Goal: Information Seeking & Learning: Learn about a topic

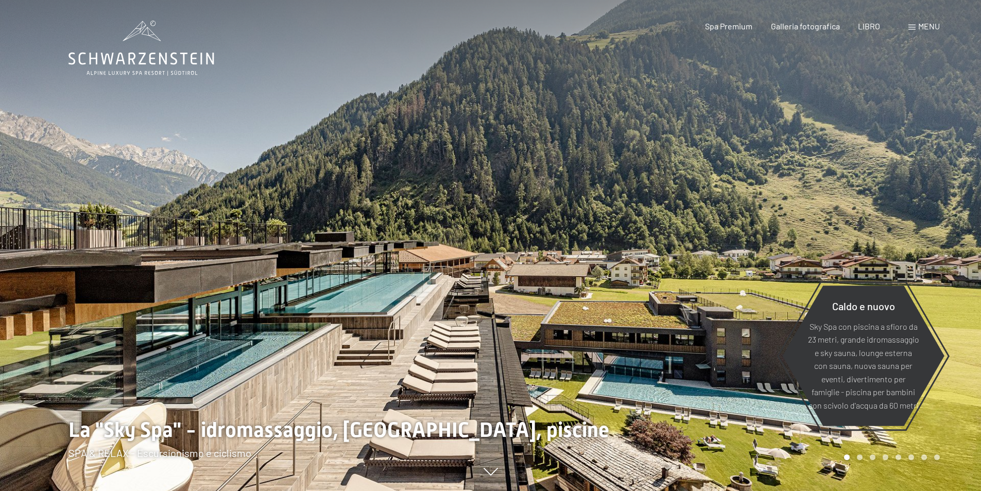
click at [924, 25] on font "menu" at bounding box center [929, 26] width 22 height 10
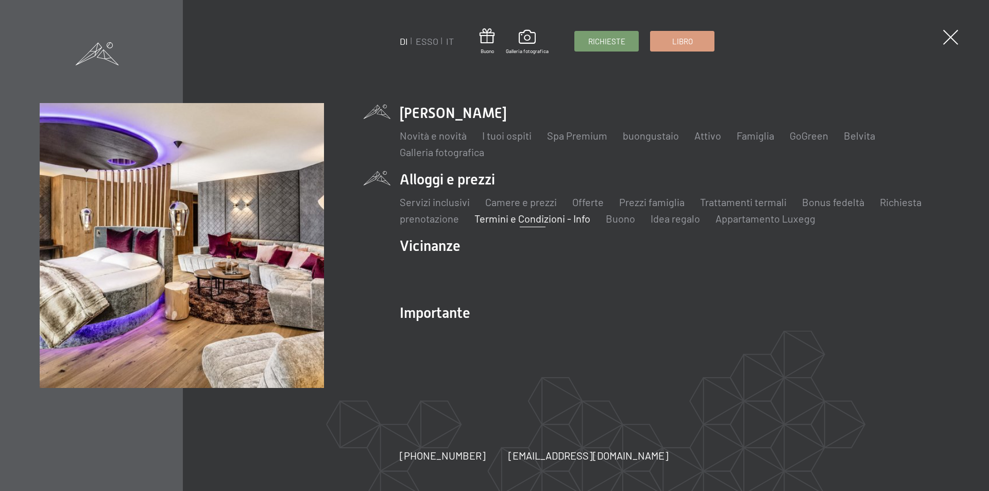
click at [541, 219] on font "Termini e Condizioni - Info" at bounding box center [532, 218] width 116 height 12
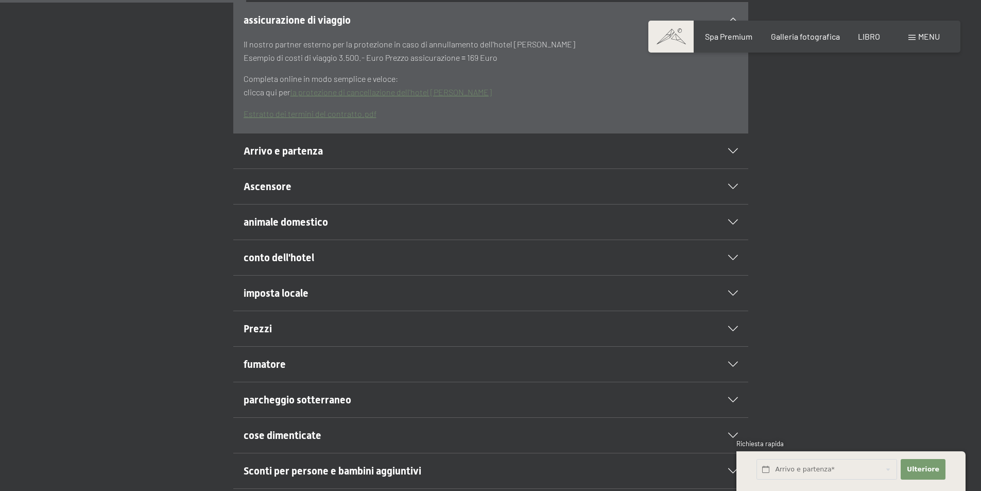
scroll to position [360, 0]
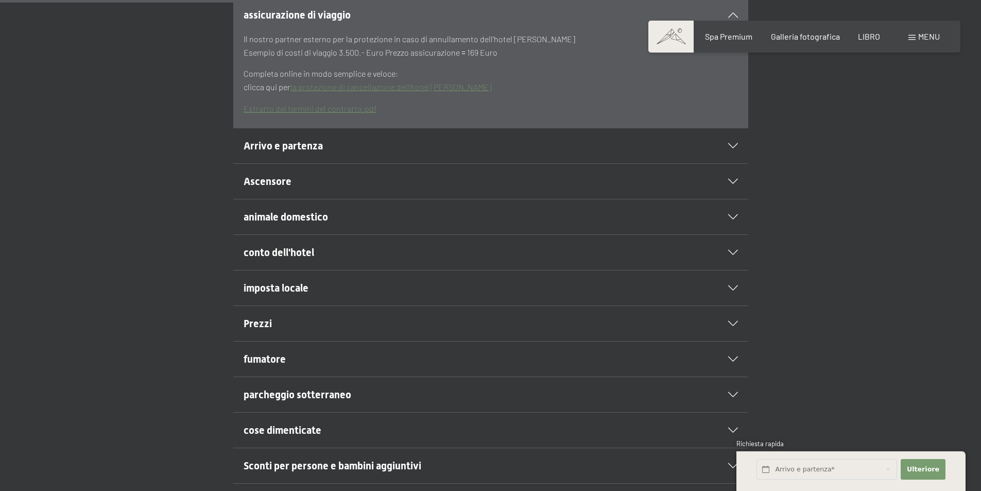
click at [309, 258] on font "conto dell'hotel" at bounding box center [279, 252] width 71 height 12
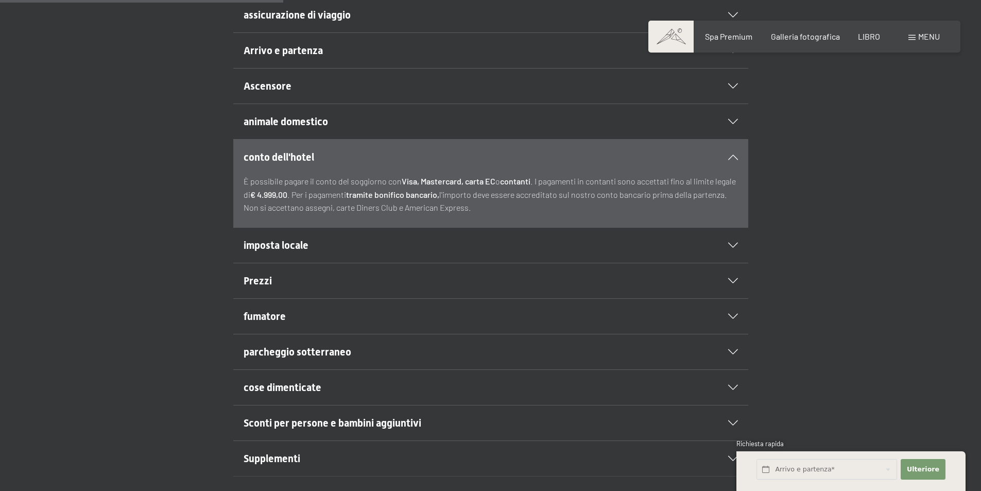
click at [284, 251] on font "imposta locale" at bounding box center [276, 245] width 65 height 12
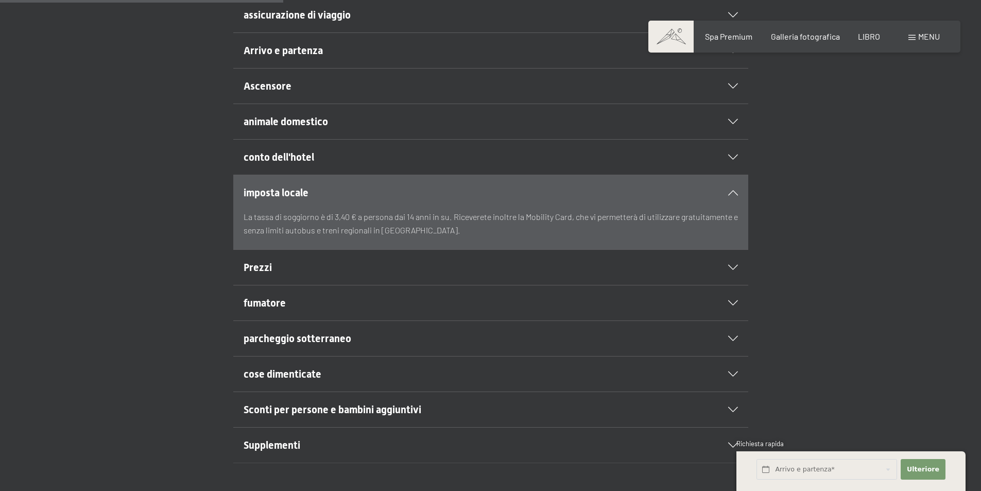
click at [261, 273] on font "Prezzi" at bounding box center [258, 267] width 28 height 12
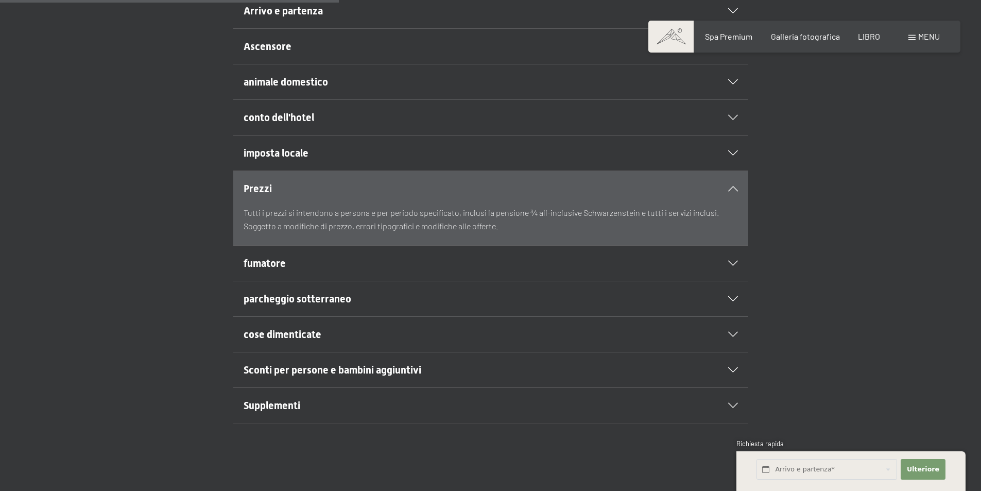
scroll to position [412, 0]
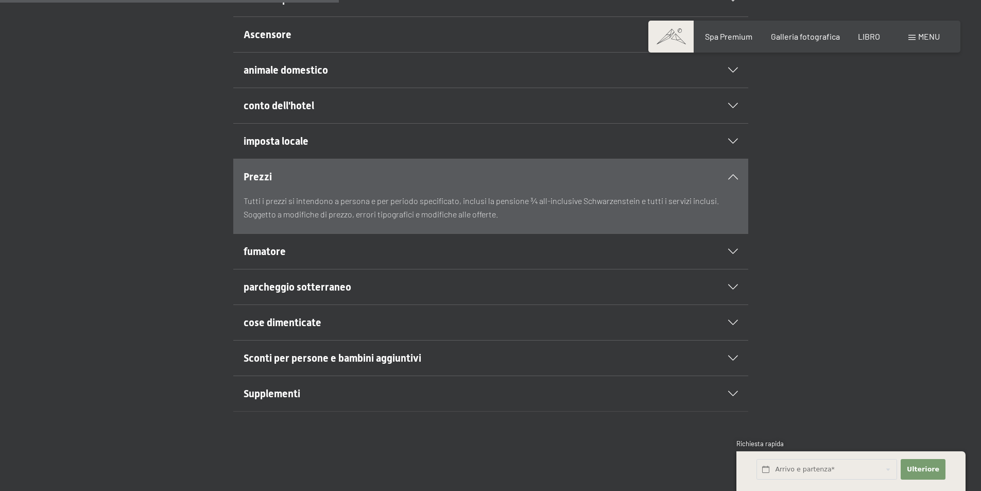
click at [311, 364] on font "Sconti per persone e bambini aggiuntivi" at bounding box center [333, 358] width 178 height 12
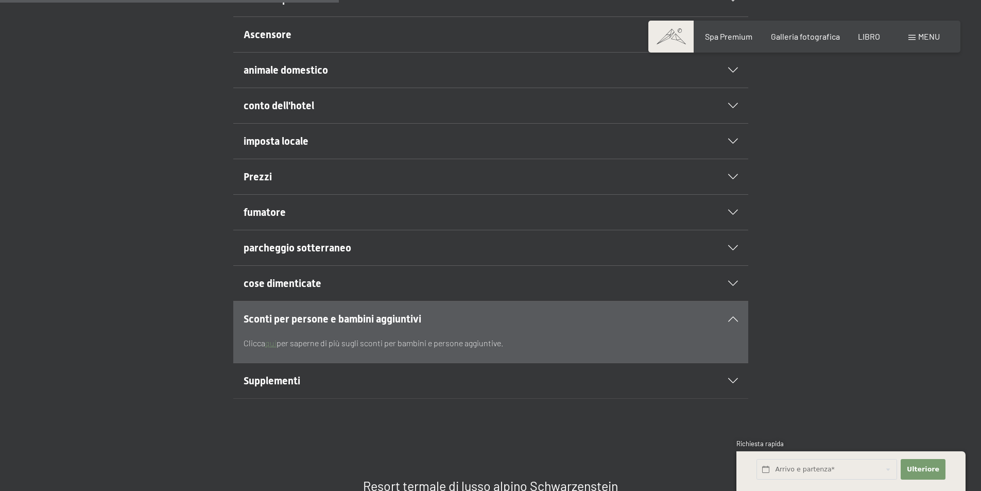
click at [266, 398] on div "Supplementi" at bounding box center [491, 380] width 494 height 35
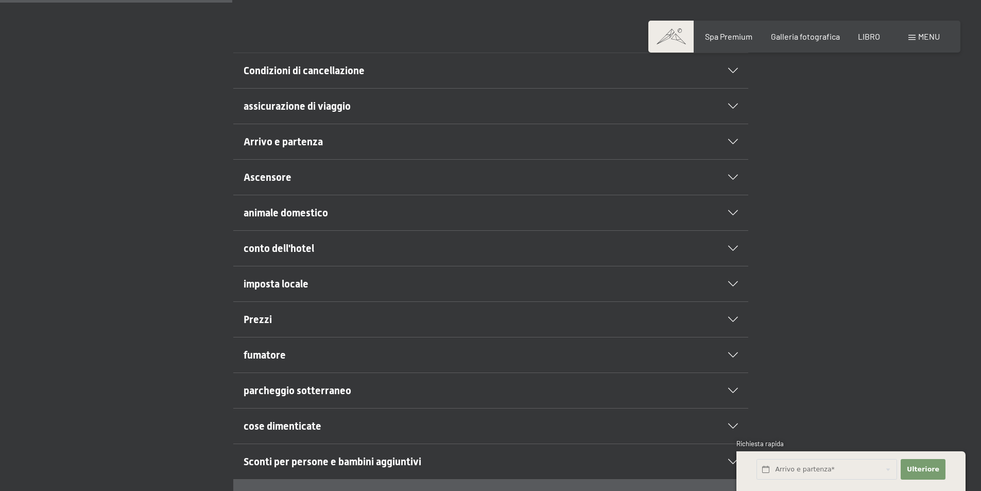
scroll to position [257, 0]
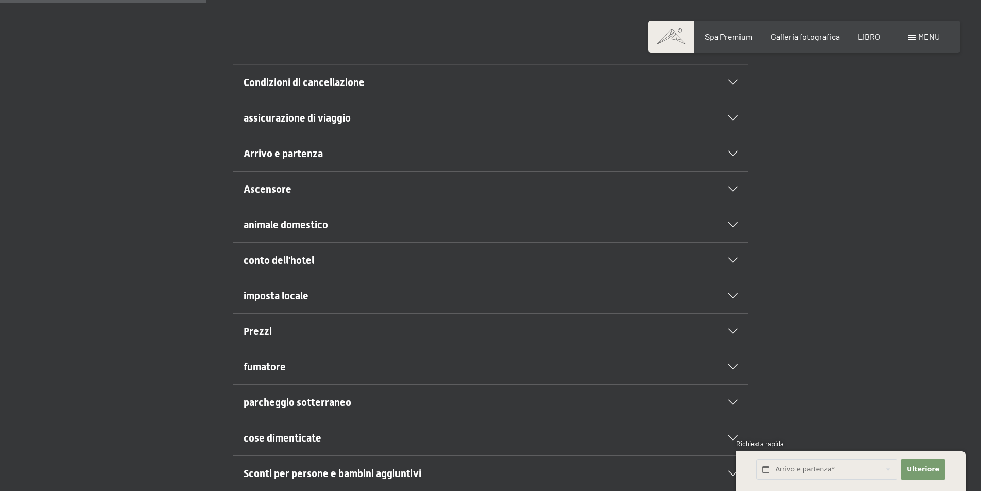
click at [353, 89] on font "Condizioni di cancellazione" at bounding box center [304, 82] width 121 height 12
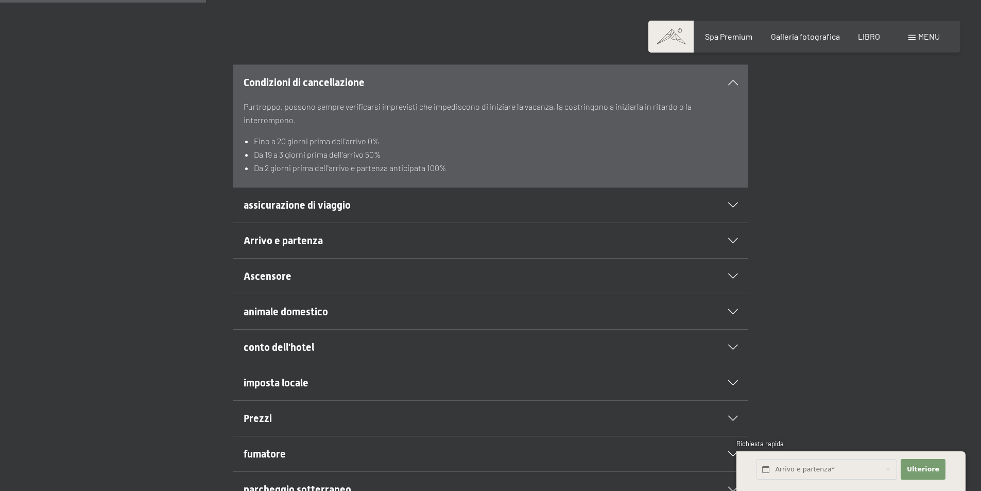
click at [335, 211] on font "assicurazione di viaggio" at bounding box center [297, 205] width 107 height 12
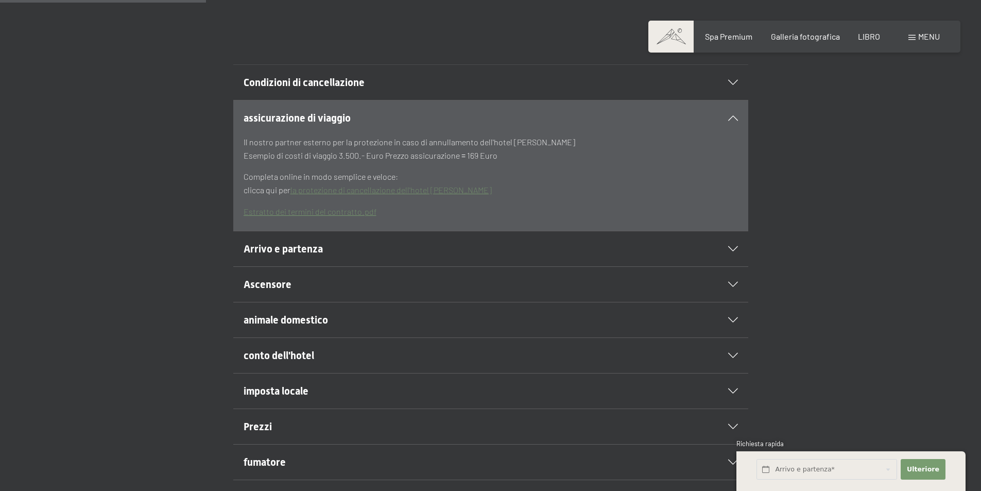
click at [297, 255] on font "Arrivo e partenza" at bounding box center [283, 248] width 79 height 12
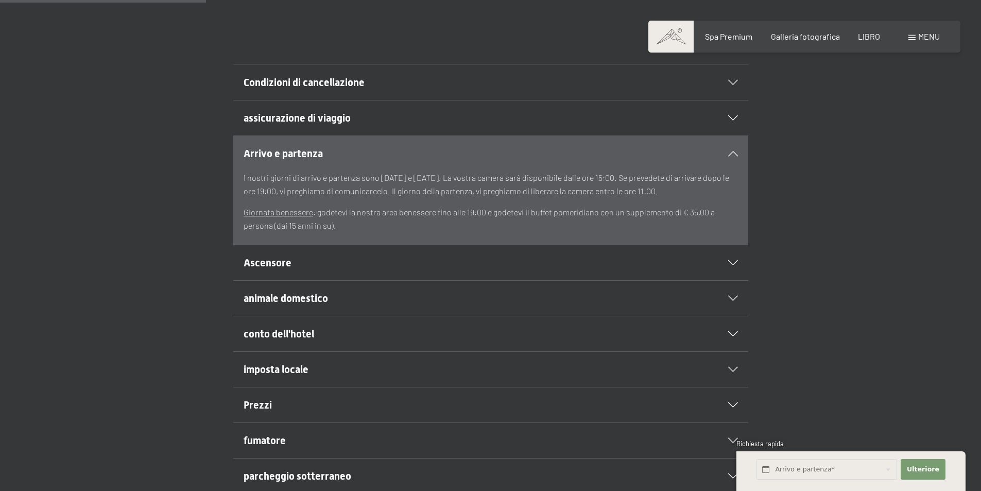
click at [273, 269] on font "Ascensore" at bounding box center [268, 262] width 48 height 12
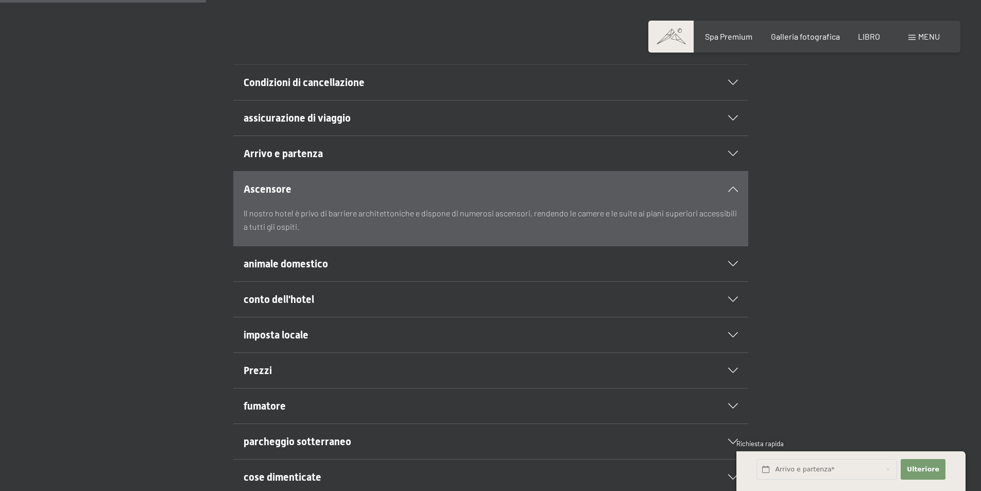
click at [287, 305] on font "conto dell'hotel" at bounding box center [279, 299] width 71 height 12
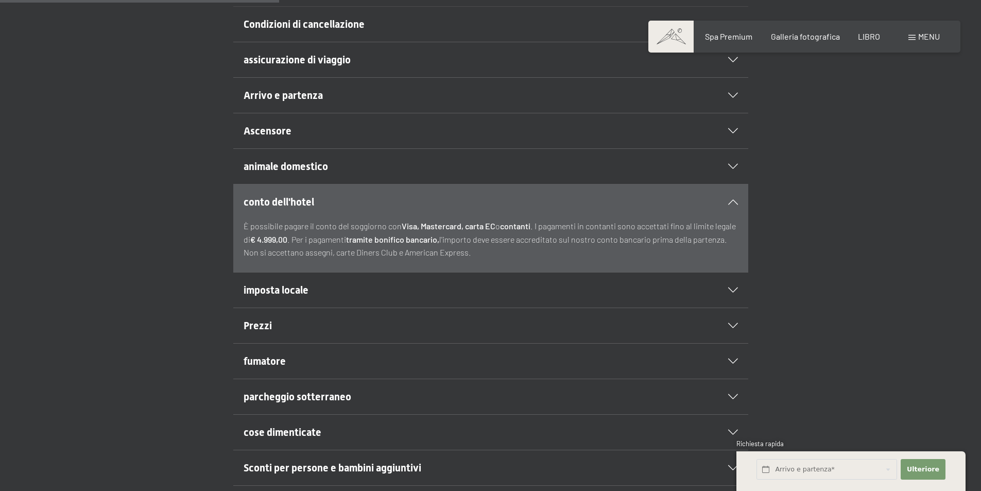
scroll to position [360, 0]
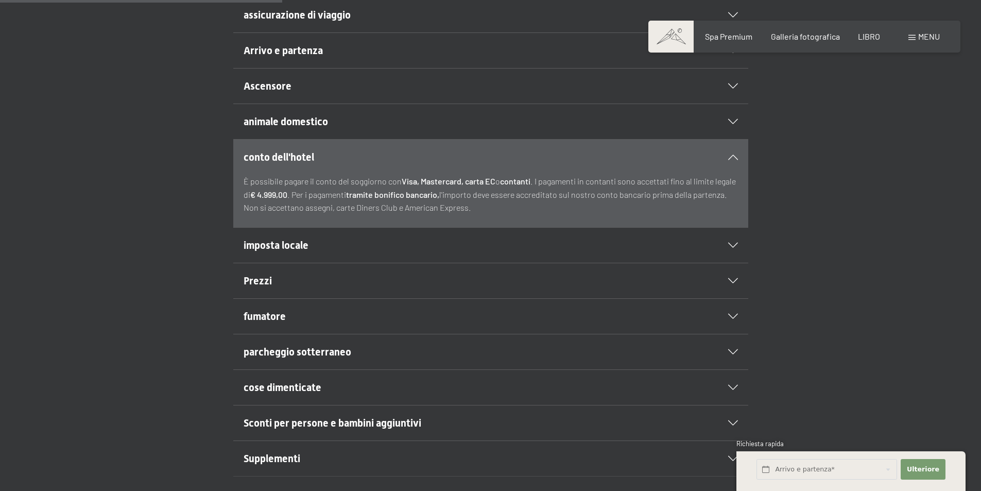
click at [279, 288] on h2 "Prezzi" at bounding box center [466, 280] width 445 height 14
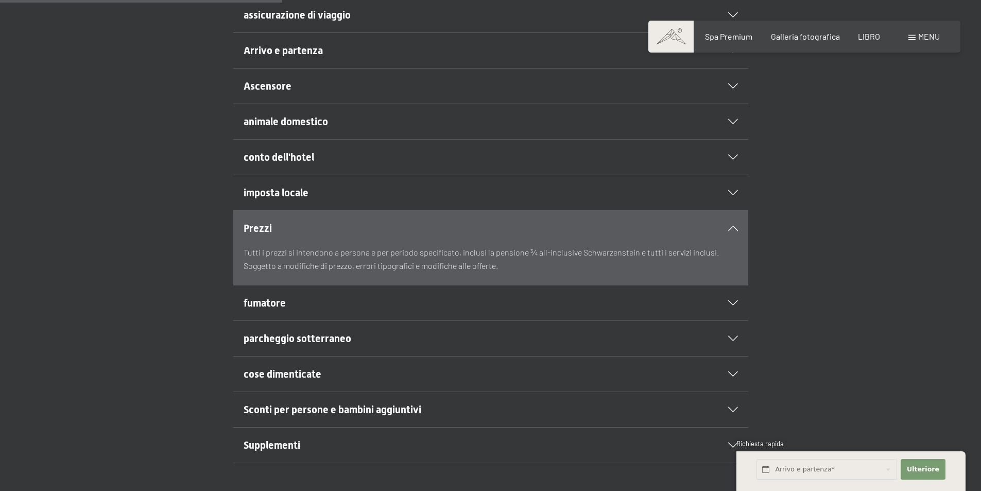
click at [270, 310] on h2 "fumatore" at bounding box center [466, 303] width 445 height 14
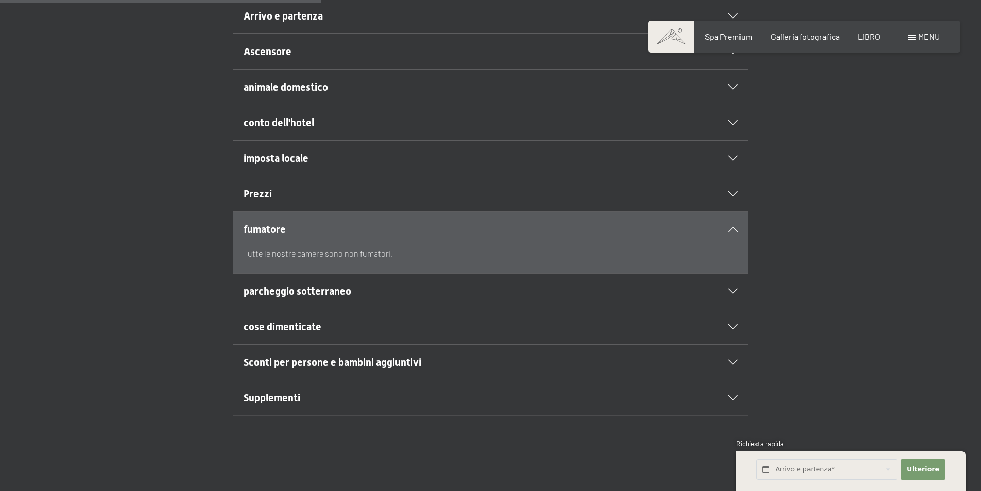
scroll to position [412, 0]
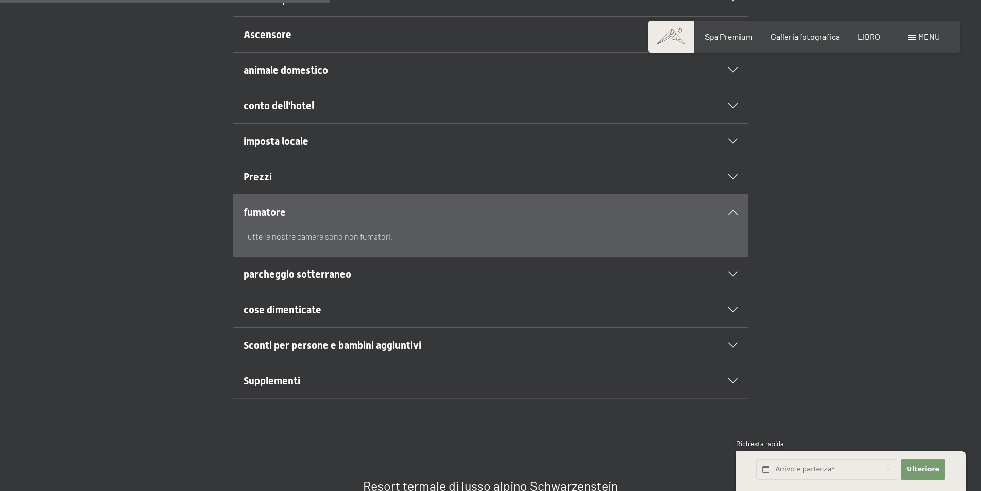
click at [304, 316] on font "cose dimenticate" at bounding box center [283, 309] width 78 height 12
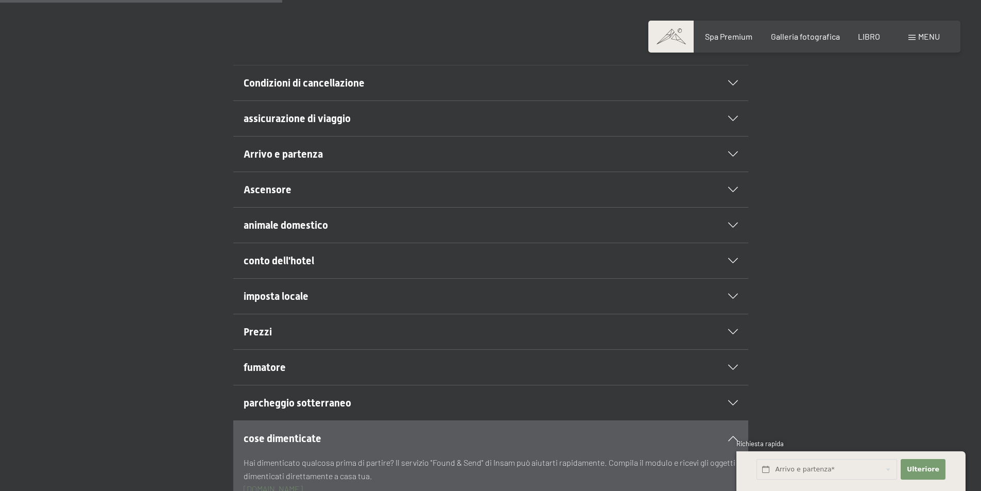
scroll to position [0, 0]
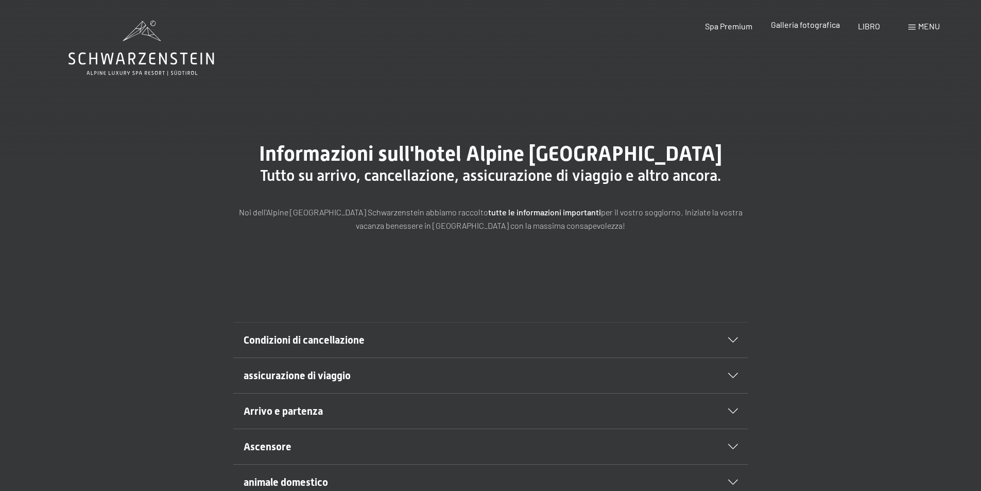
click at [819, 24] on font "Galleria fotografica" at bounding box center [805, 25] width 69 height 10
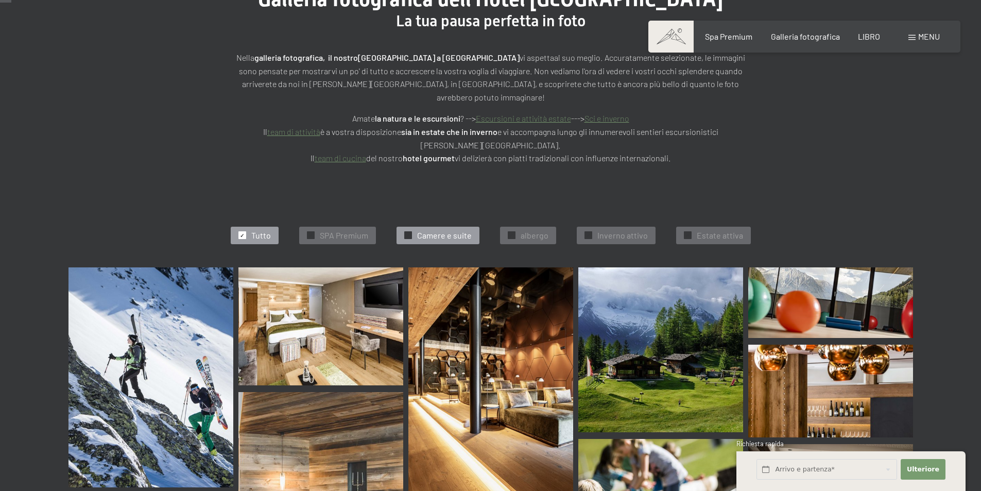
click at [444, 230] on font "Camere e suite" at bounding box center [444, 235] width 55 height 10
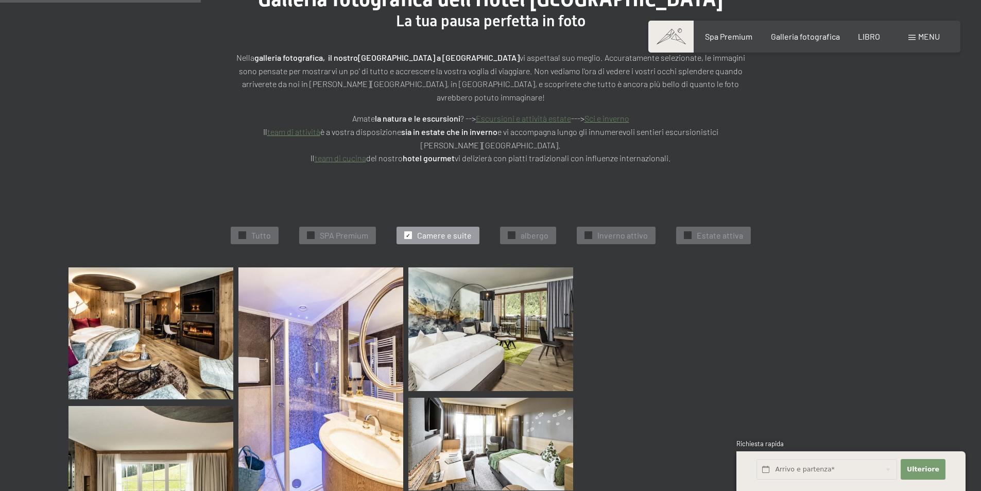
scroll to position [272, 0]
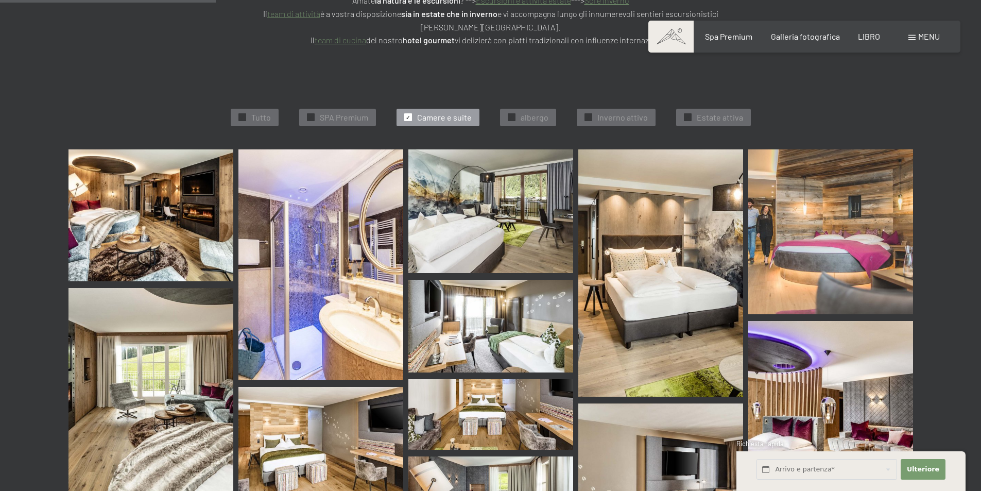
click at [158, 233] on img at bounding box center [150, 215] width 165 height 132
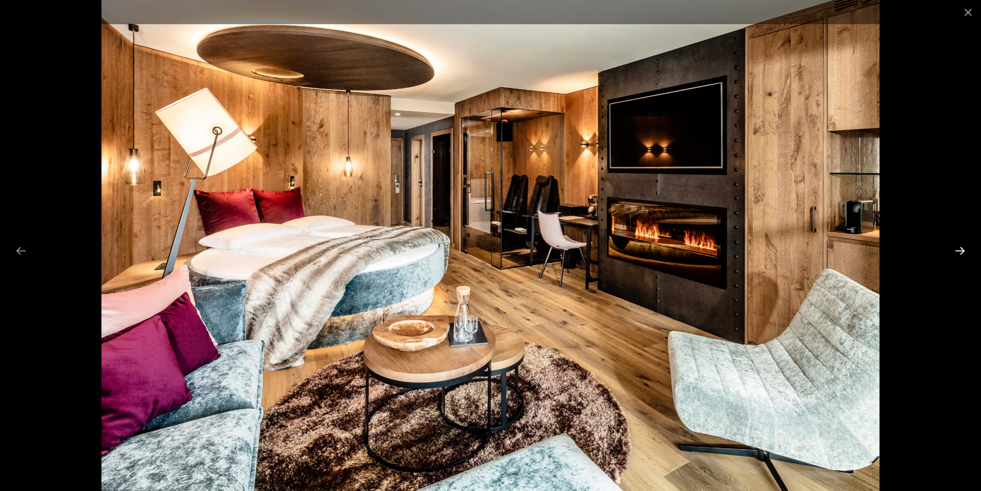
click at [960, 248] on button "Next slide" at bounding box center [960, 250] width 22 height 20
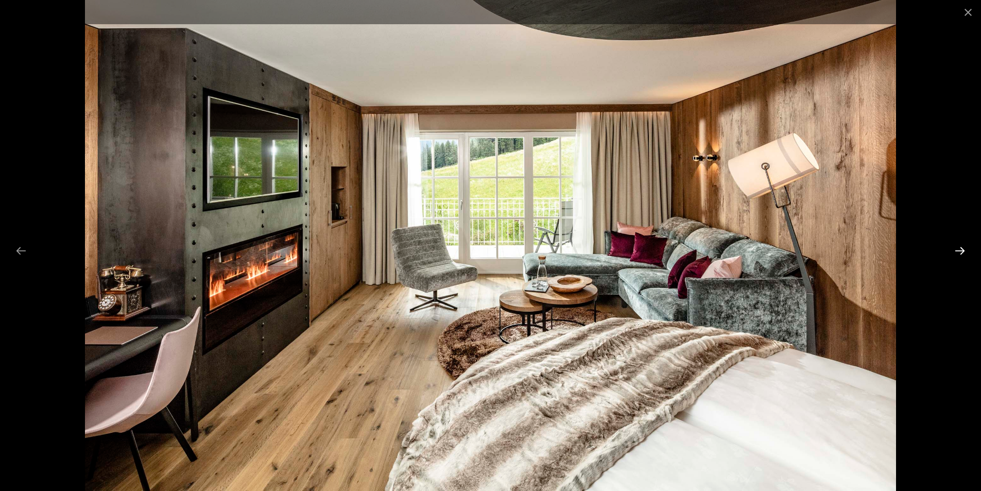
click at [960, 248] on button "Next slide" at bounding box center [960, 250] width 22 height 20
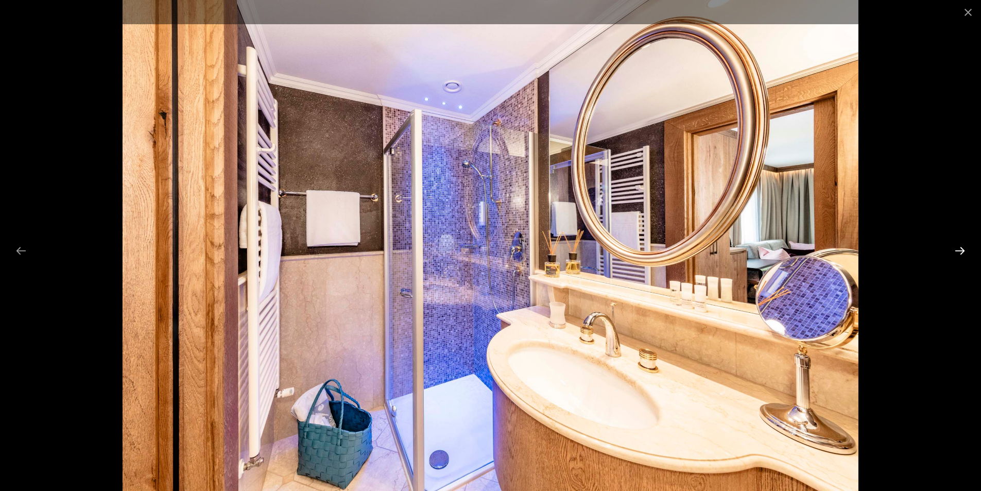
click at [960, 248] on button "Next slide" at bounding box center [960, 250] width 22 height 20
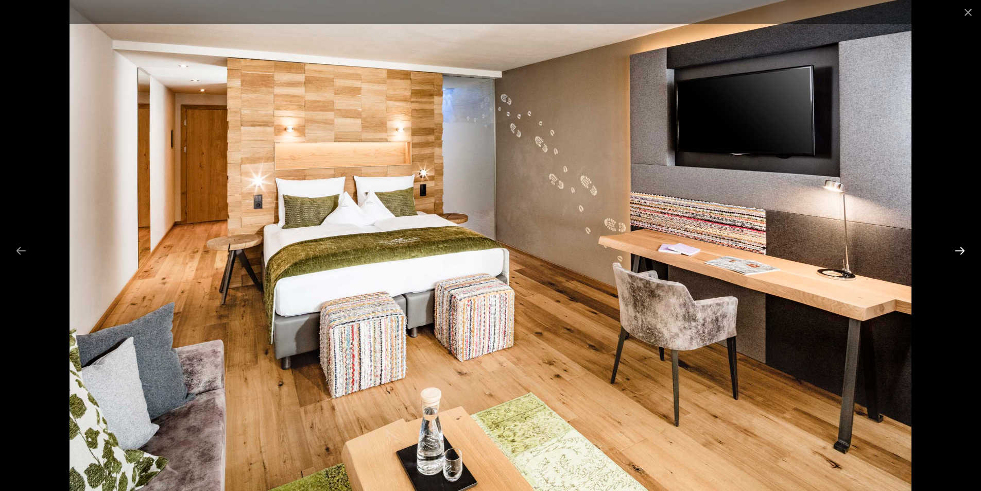
click at [960, 248] on button "Next slide" at bounding box center [960, 250] width 22 height 20
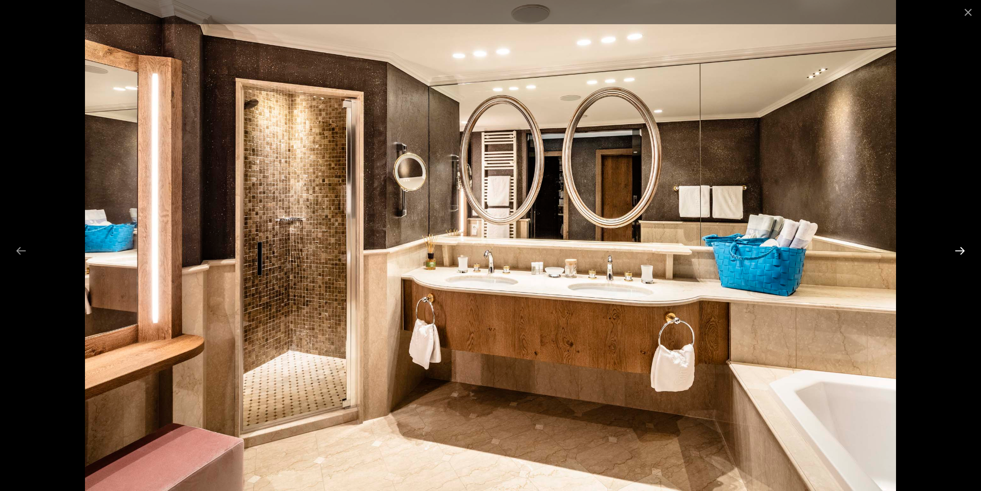
click at [960, 248] on button "Next slide" at bounding box center [960, 250] width 22 height 20
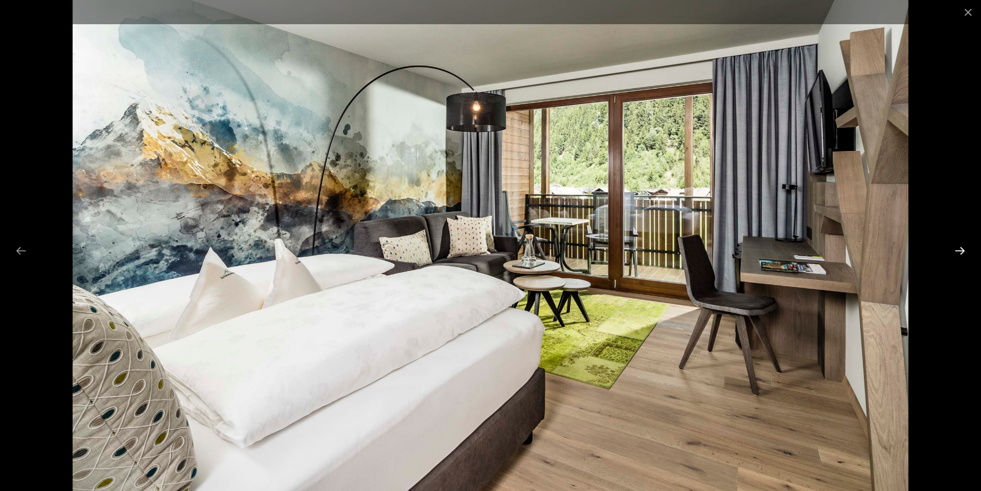
click at [960, 248] on button "Next slide" at bounding box center [960, 250] width 22 height 20
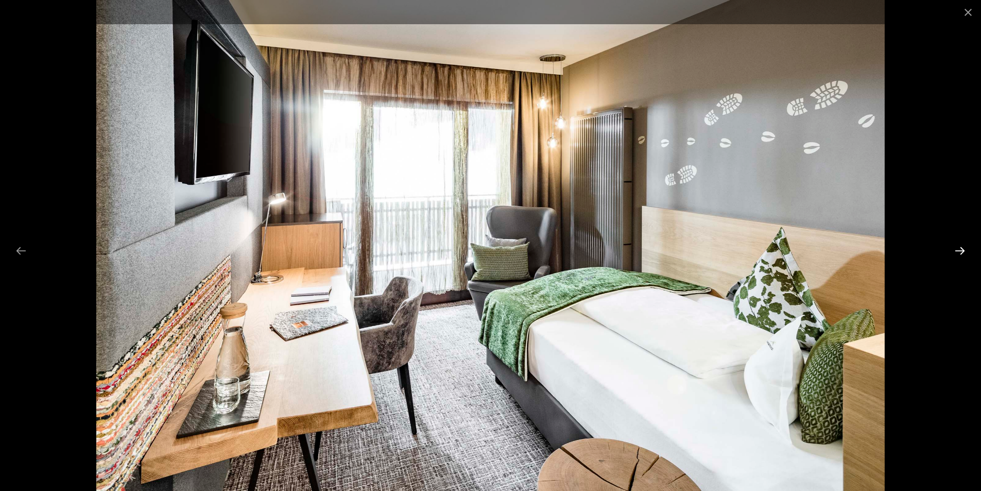
click at [960, 248] on button "Next slide" at bounding box center [960, 250] width 22 height 20
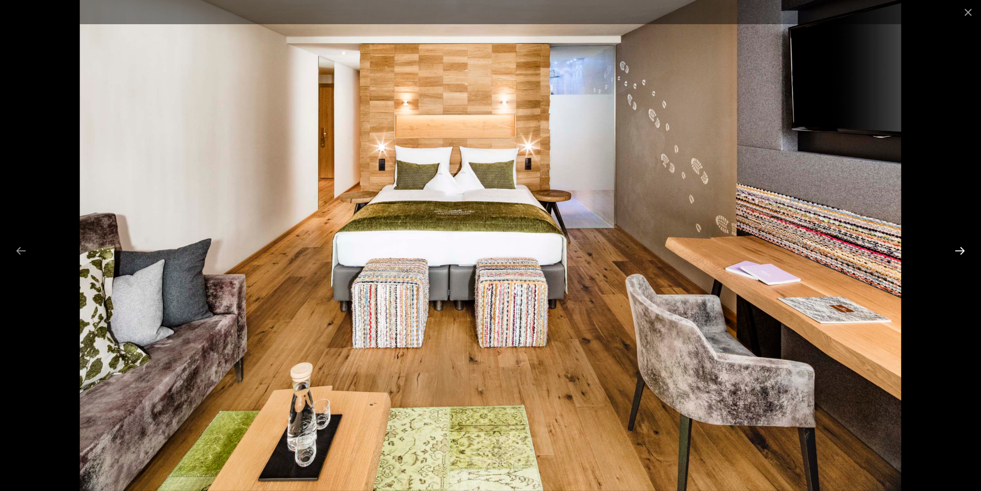
click at [960, 248] on button "Next slide" at bounding box center [960, 250] width 22 height 20
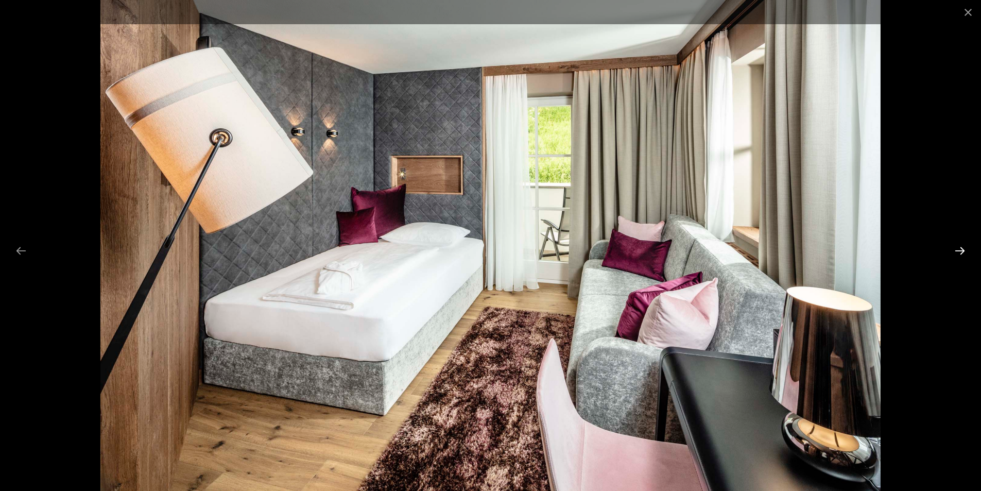
click at [960, 248] on button "Next slide" at bounding box center [960, 250] width 22 height 20
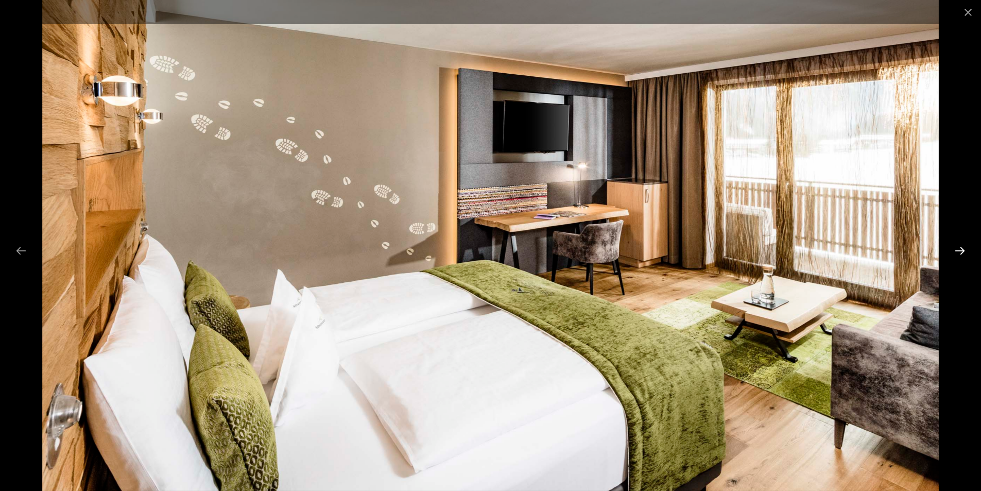
click at [960, 248] on button "Next slide" at bounding box center [960, 250] width 22 height 20
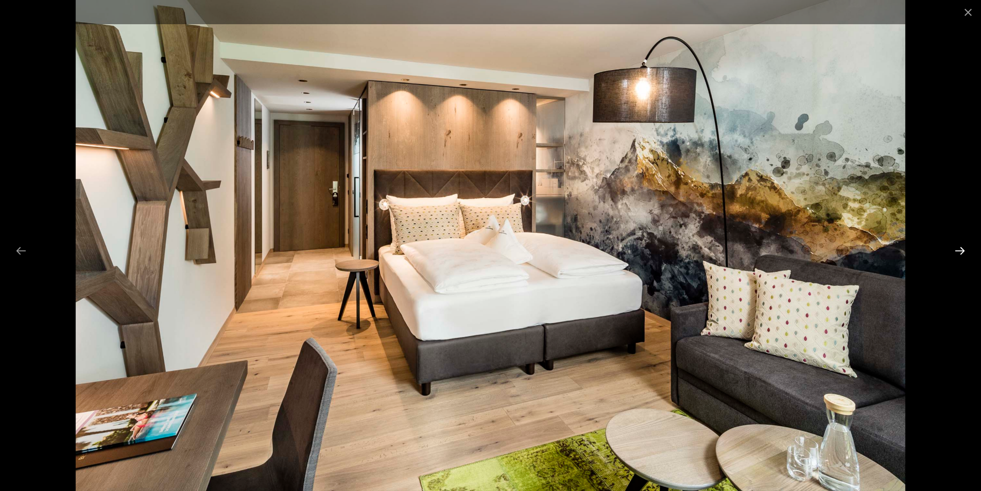
click at [960, 248] on button "Next slide" at bounding box center [960, 250] width 22 height 20
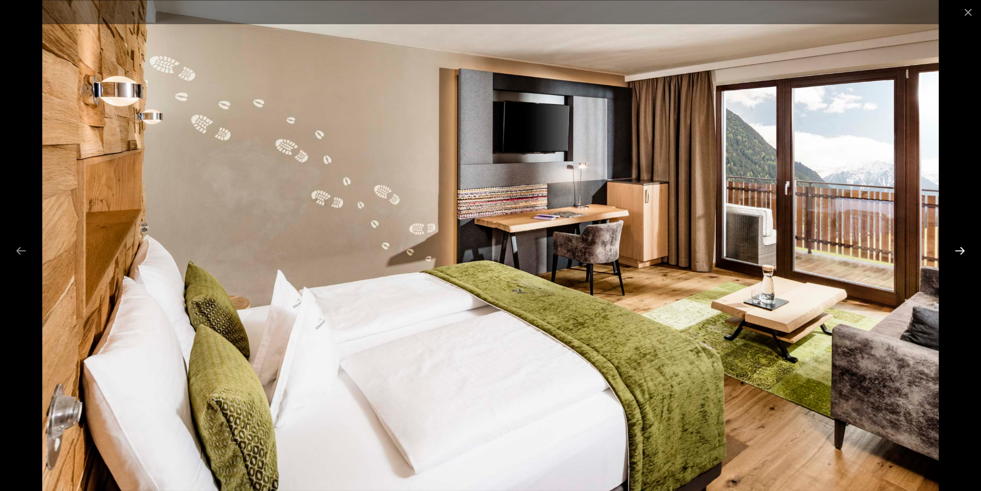
click at [960, 248] on button "Next slide" at bounding box center [960, 250] width 22 height 20
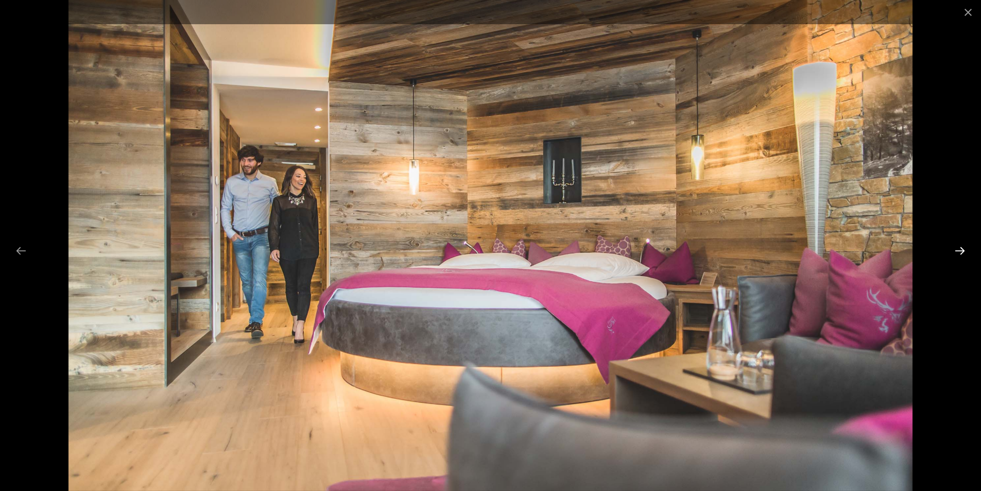
click at [960, 248] on button "Next slide" at bounding box center [960, 250] width 22 height 20
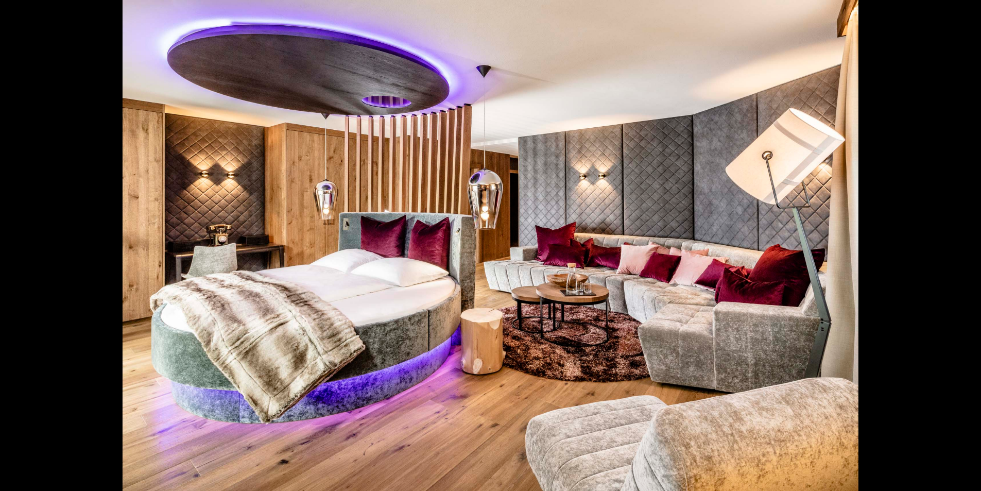
click at [960, 248] on button "Next slide" at bounding box center [965, 250] width 22 height 20
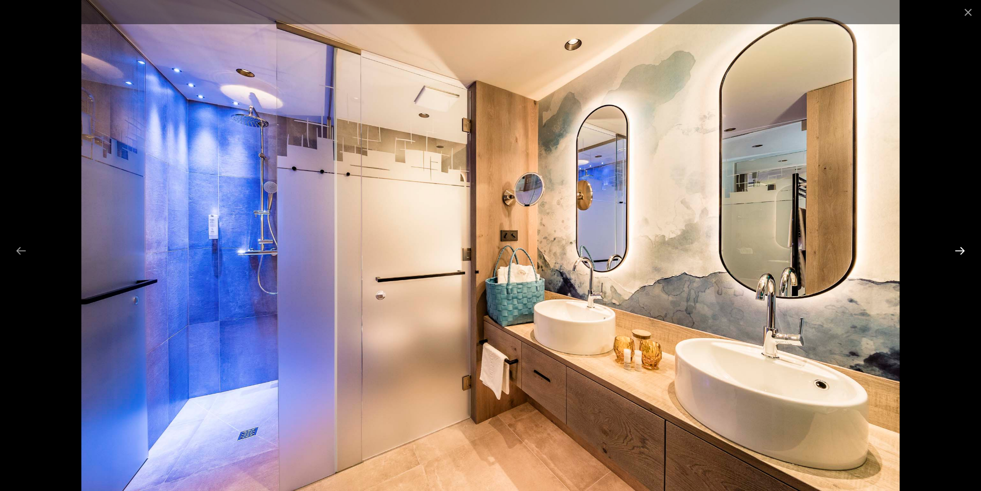
click at [960, 248] on button "Next slide" at bounding box center [960, 250] width 22 height 20
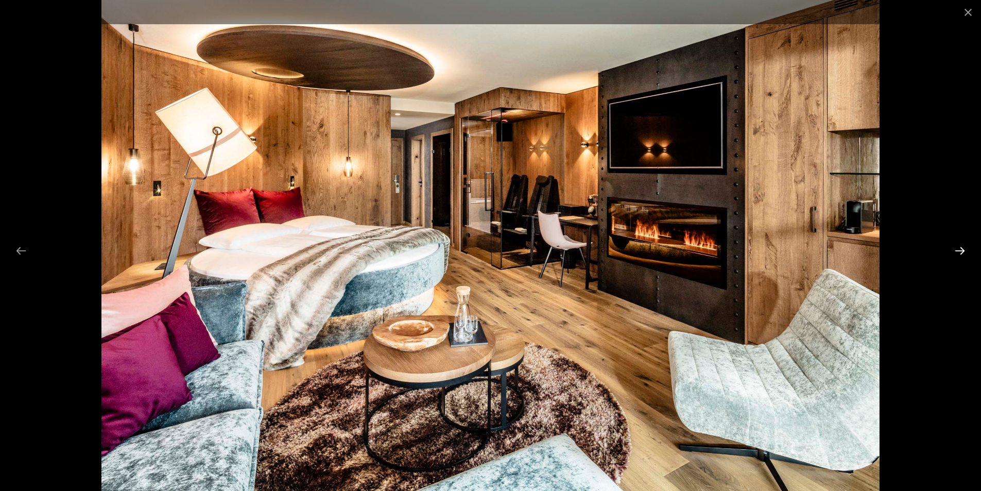
click at [960, 248] on button "Next slide" at bounding box center [960, 250] width 22 height 20
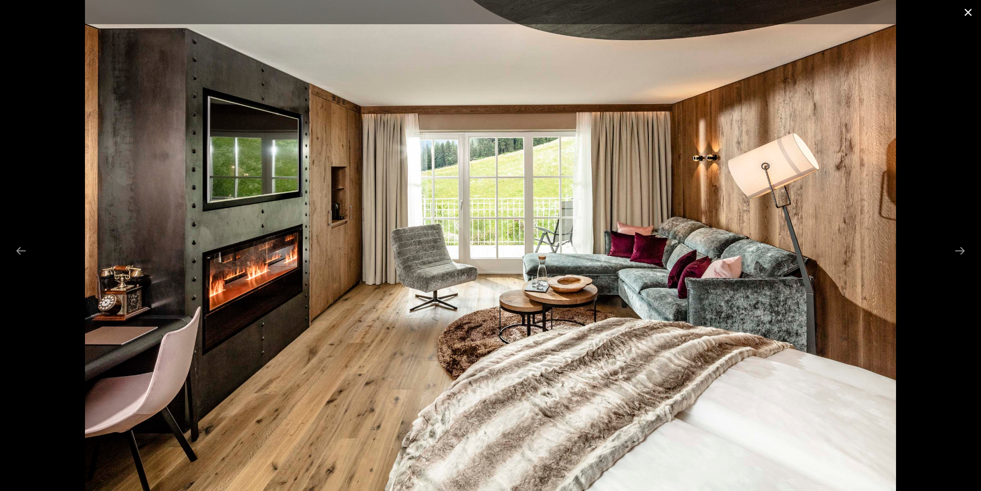
click at [971, 11] on button "Close gallery" at bounding box center [968, 12] width 26 height 24
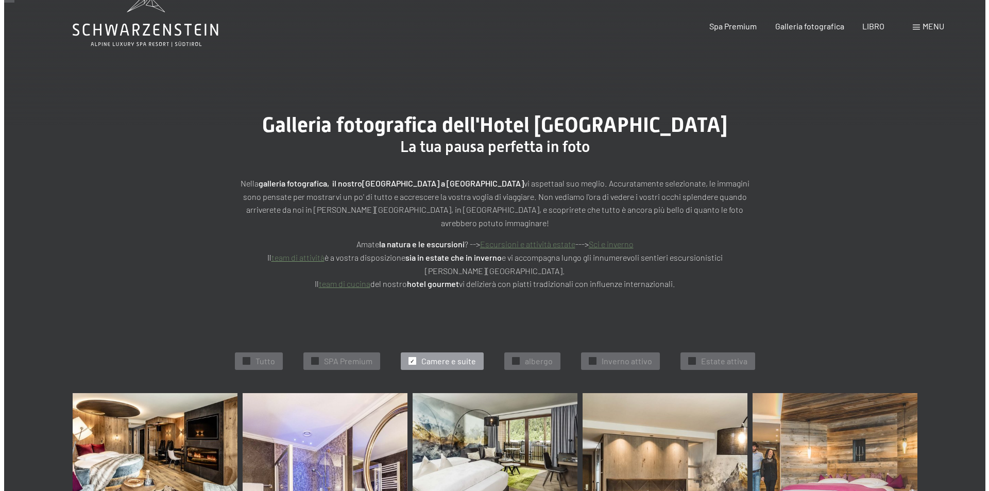
scroll to position [0, 0]
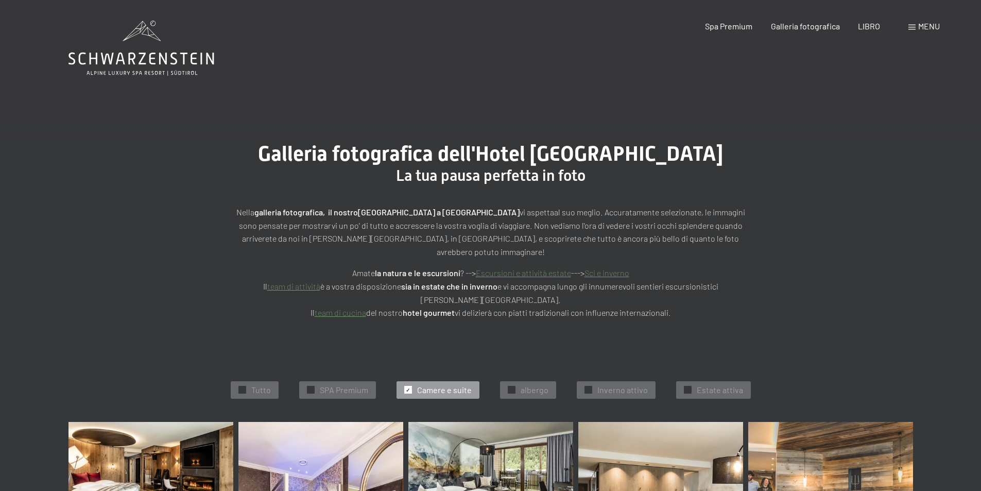
click at [935, 26] on font "menu" at bounding box center [929, 26] width 22 height 10
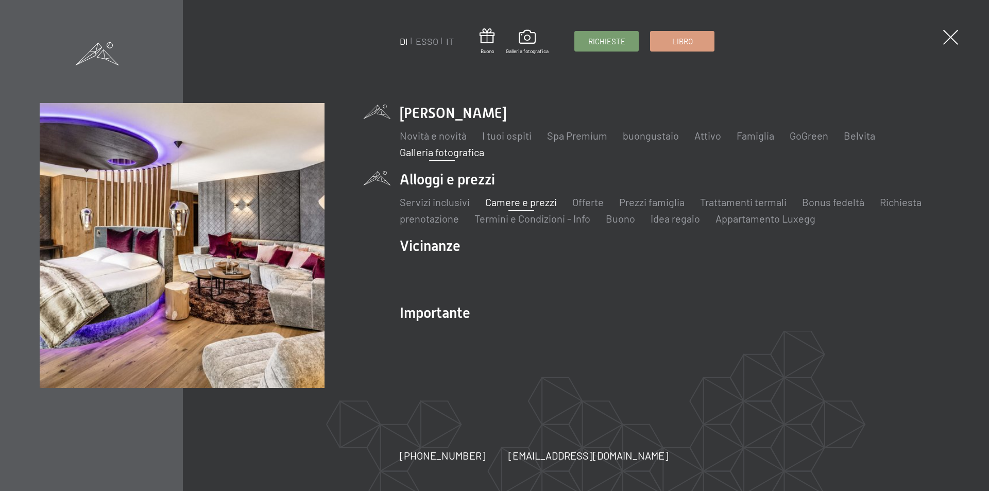
click at [519, 199] on font "Camere e prezzi" at bounding box center [521, 202] width 72 height 12
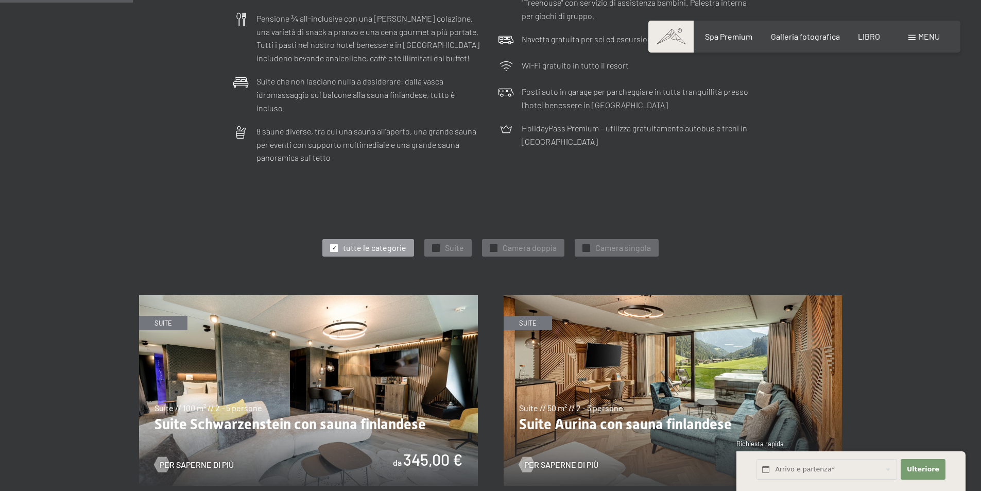
scroll to position [515, 0]
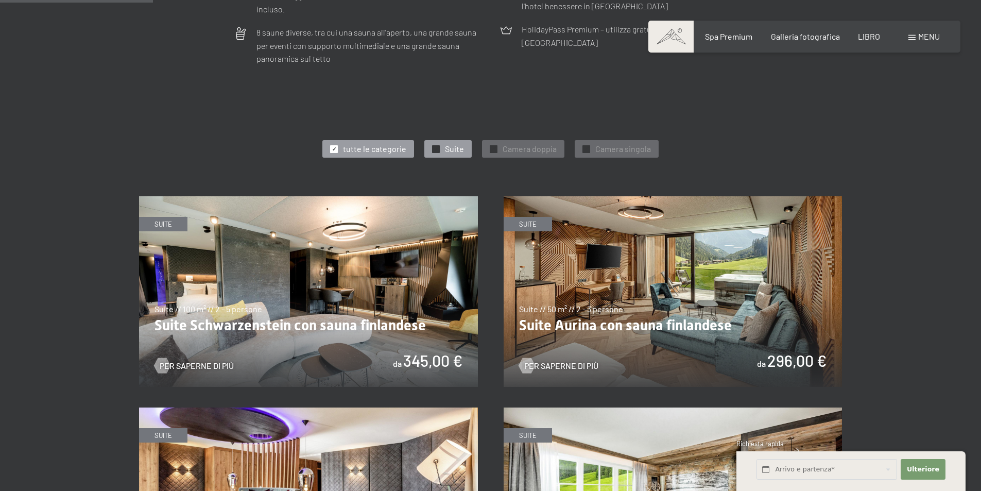
click at [456, 144] on font "Suite" at bounding box center [454, 149] width 19 height 10
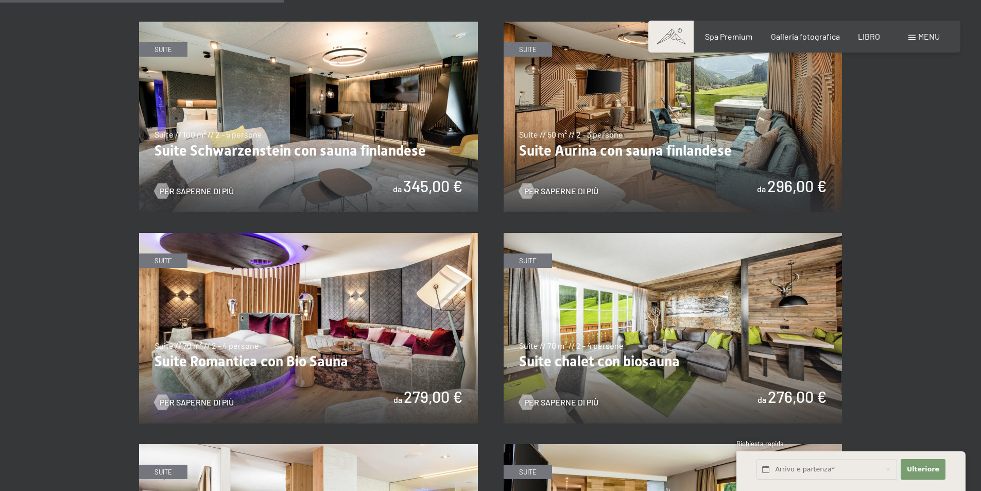
scroll to position [721, 0]
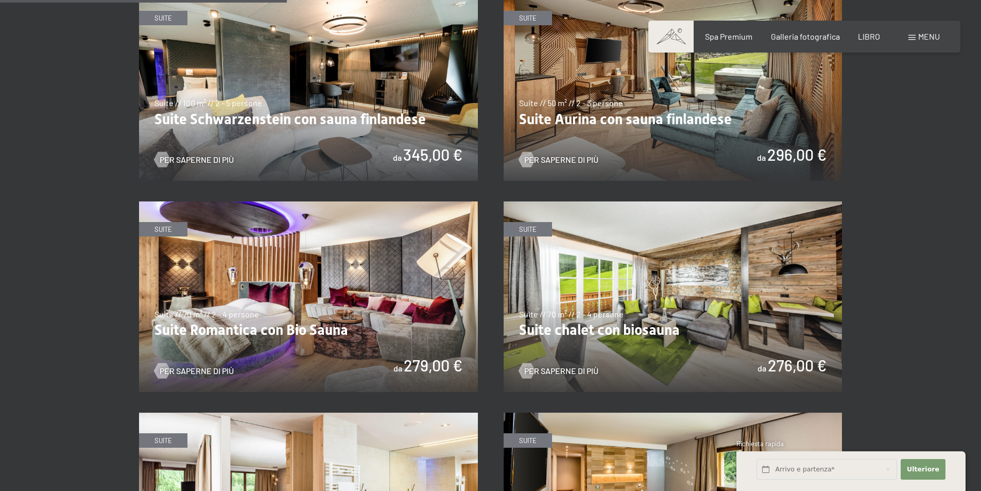
click at [552, 317] on img at bounding box center [673, 296] width 339 height 190
click at [235, 310] on img at bounding box center [308, 296] width 339 height 190
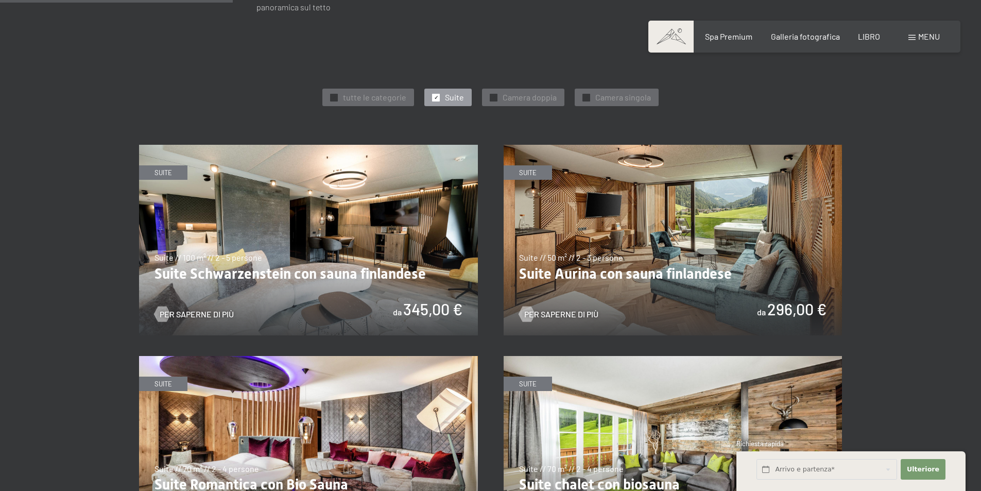
scroll to position [618, 0]
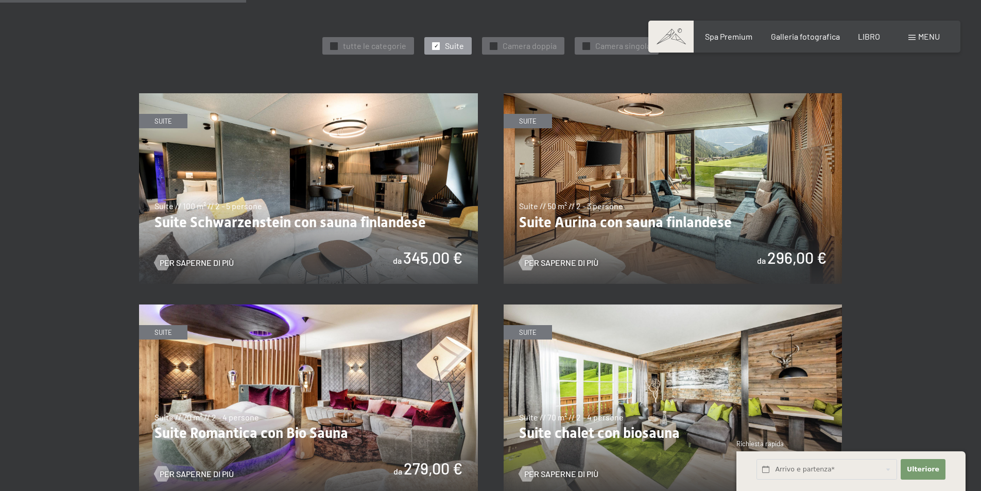
click at [620, 207] on img at bounding box center [673, 188] width 339 height 190
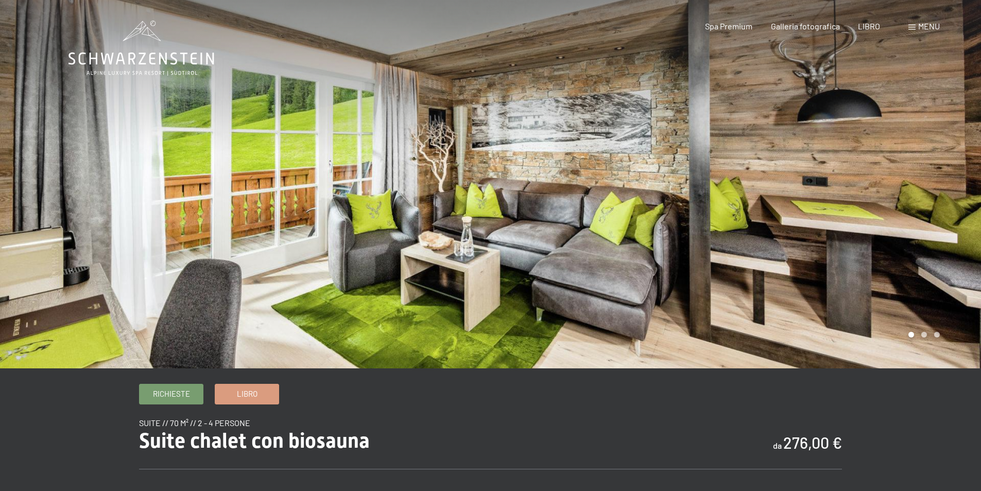
click at [946, 194] on div at bounding box center [736, 184] width 491 height 368
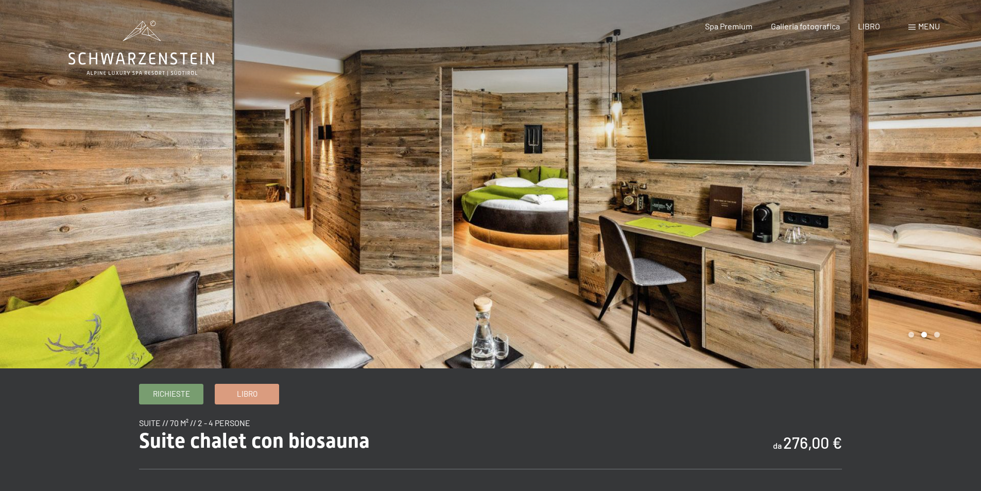
click at [946, 194] on div at bounding box center [736, 184] width 491 height 368
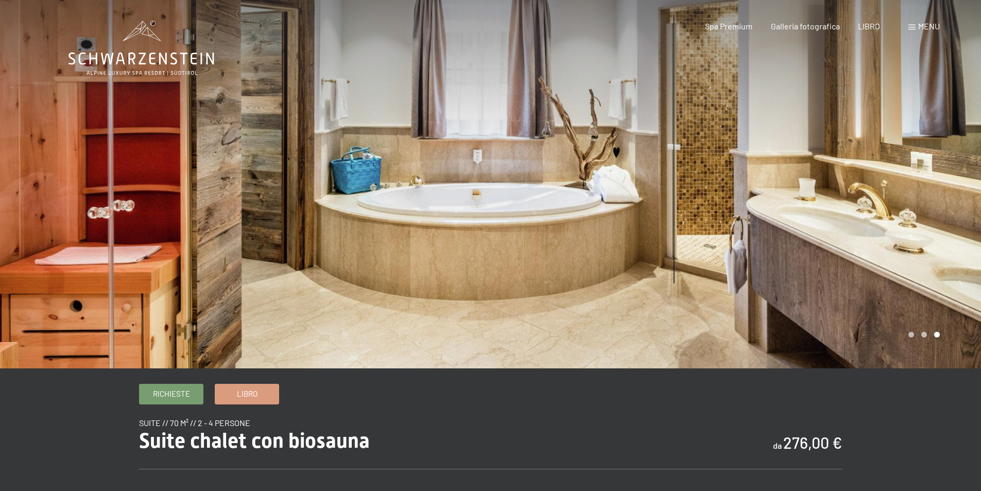
click at [946, 194] on div at bounding box center [736, 184] width 491 height 368
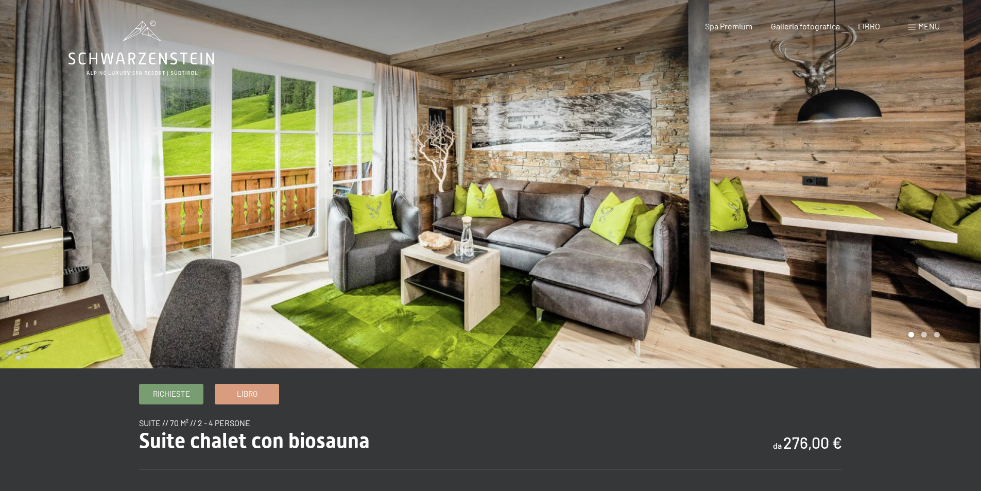
click at [905, 201] on div at bounding box center [736, 184] width 491 height 368
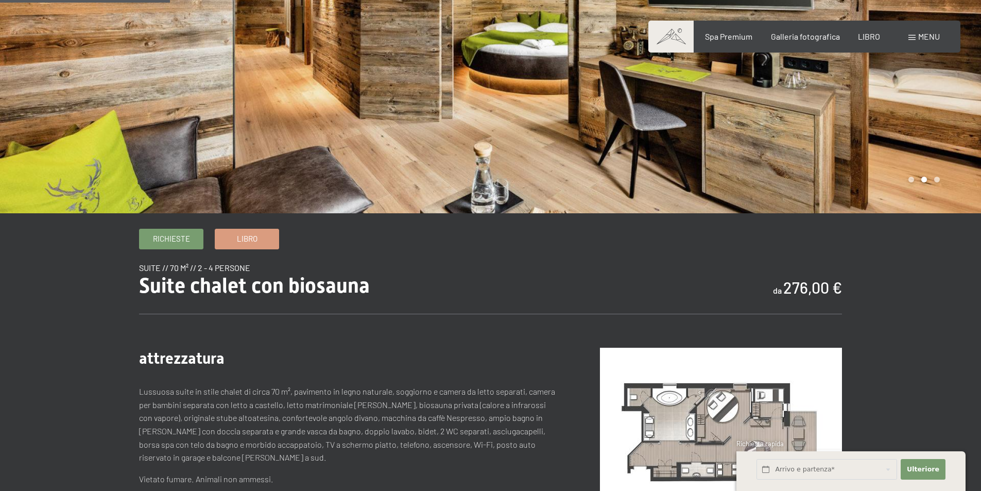
scroll to position [257, 0]
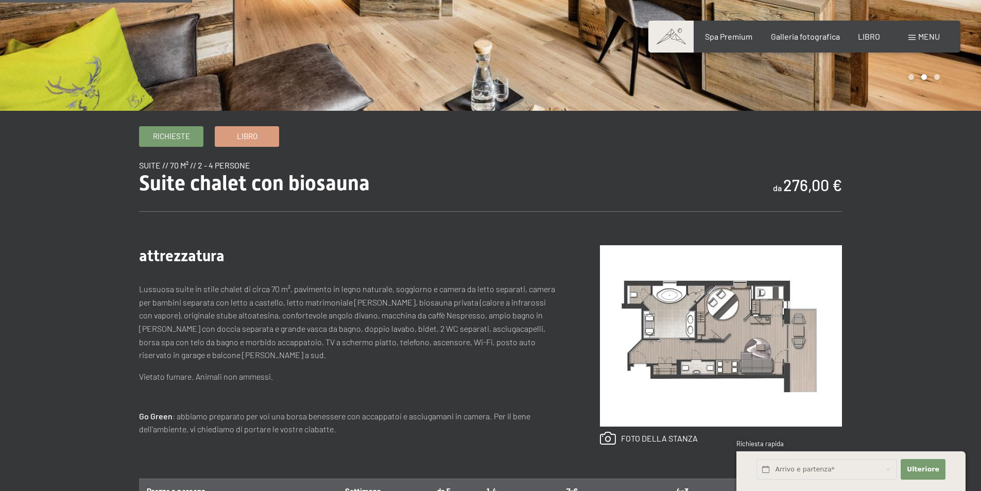
click at [747, 334] on img at bounding box center [721, 335] width 242 height 181
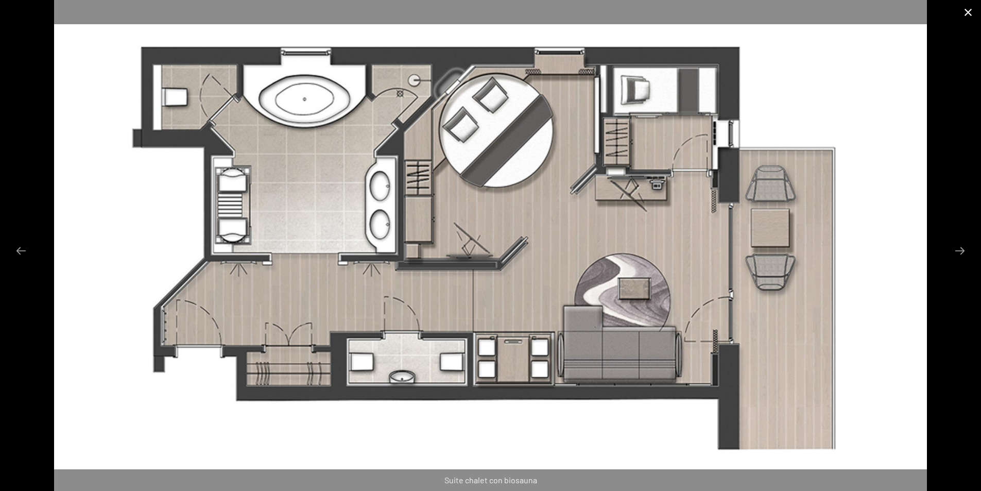
click at [968, 10] on button "Chiudi galleria" at bounding box center [968, 12] width 26 height 24
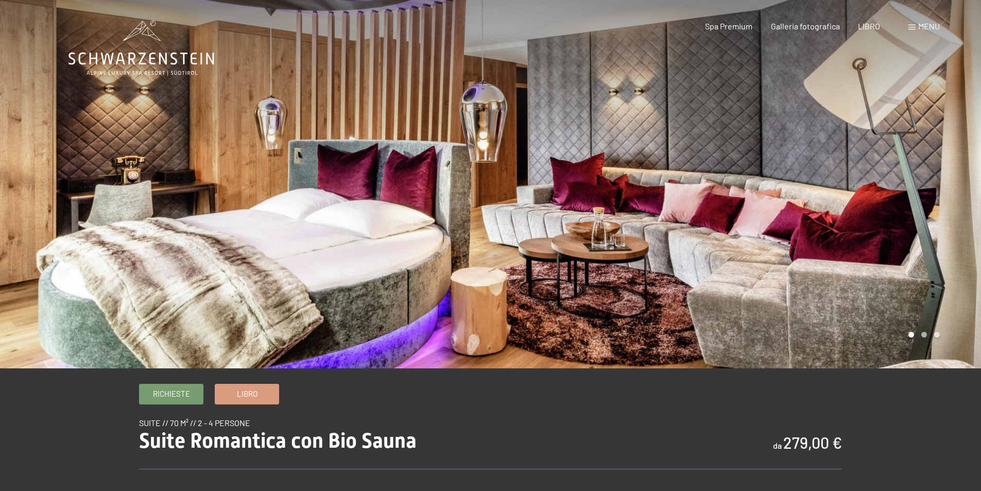
click at [918, 229] on div at bounding box center [736, 184] width 491 height 368
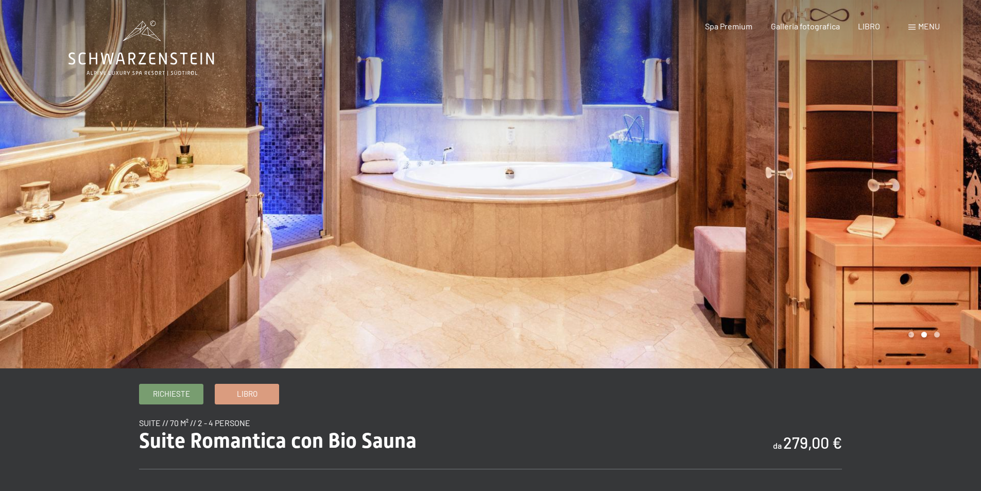
click at [918, 229] on div at bounding box center [736, 184] width 491 height 368
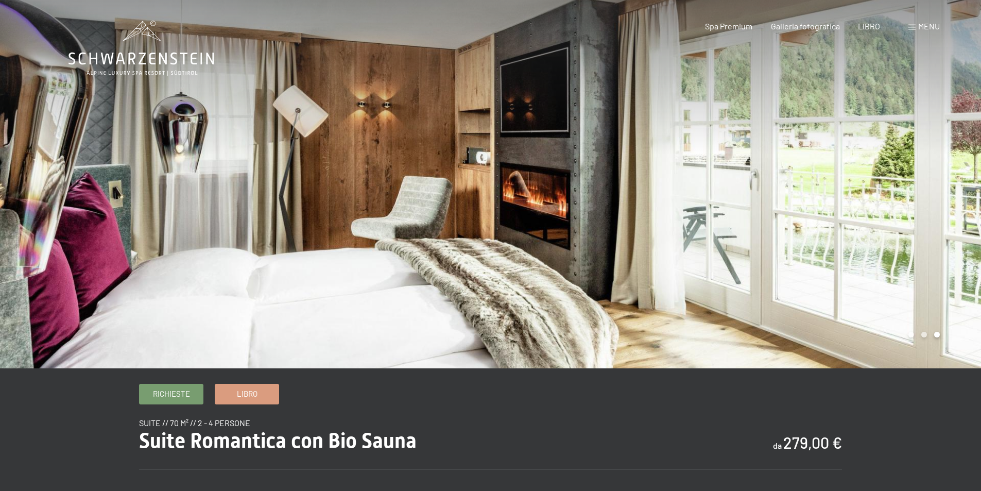
click at [918, 229] on div at bounding box center [736, 184] width 491 height 368
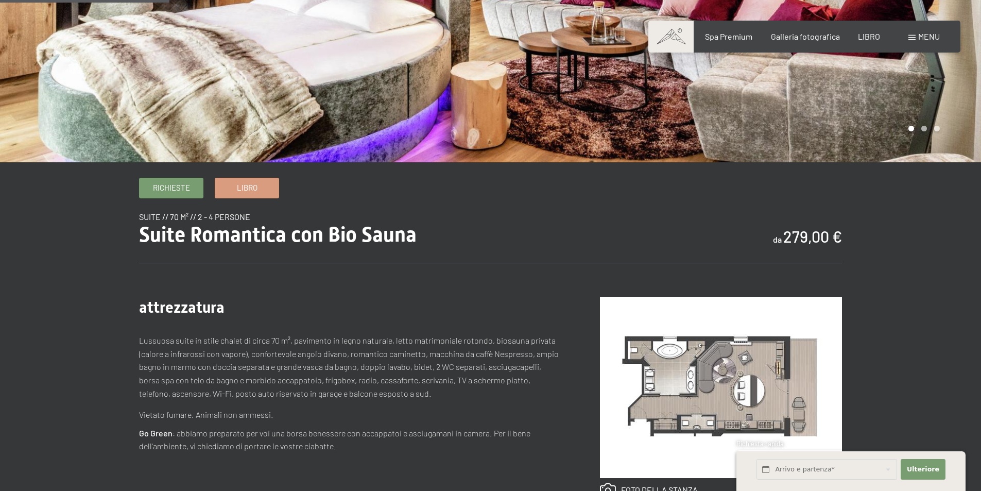
scroll to position [257, 0]
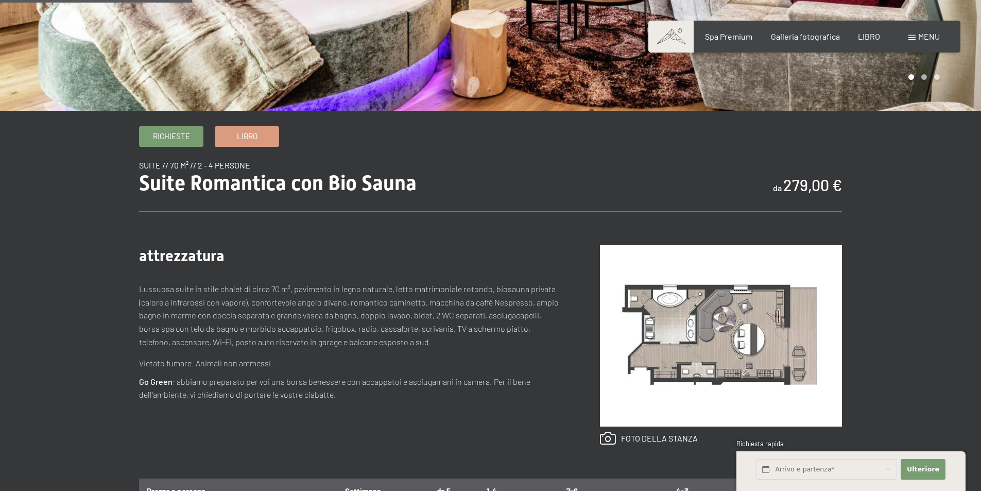
click at [698, 334] on img at bounding box center [721, 335] width 242 height 181
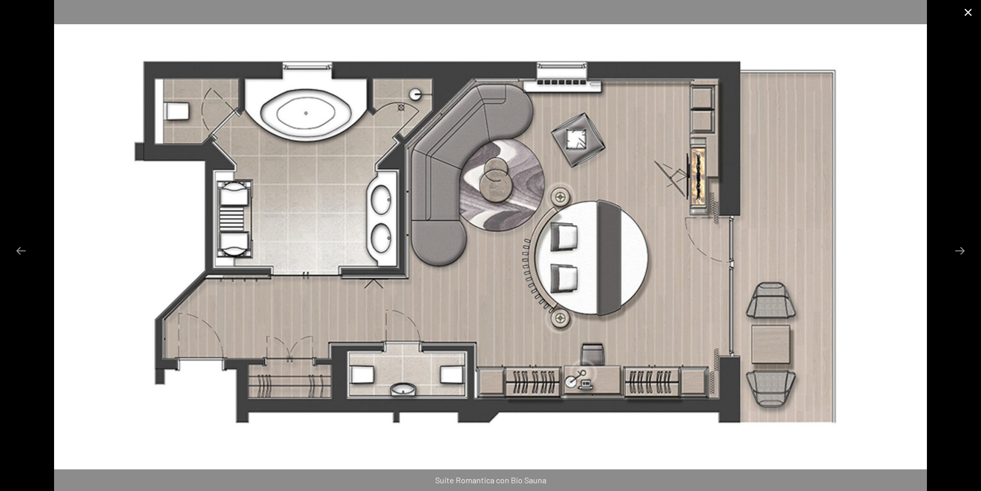
click at [962, 10] on button "Chiudi galleria" at bounding box center [968, 12] width 26 height 24
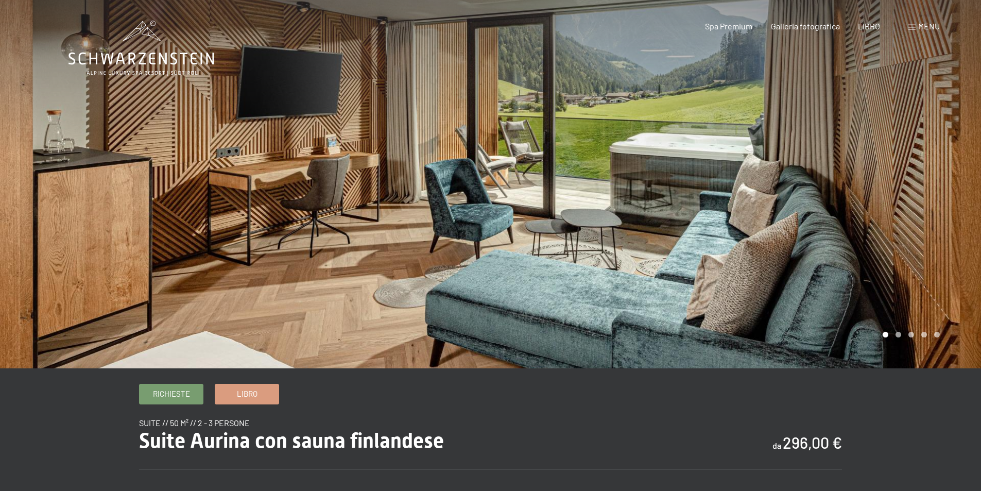
click at [946, 205] on div at bounding box center [736, 184] width 491 height 368
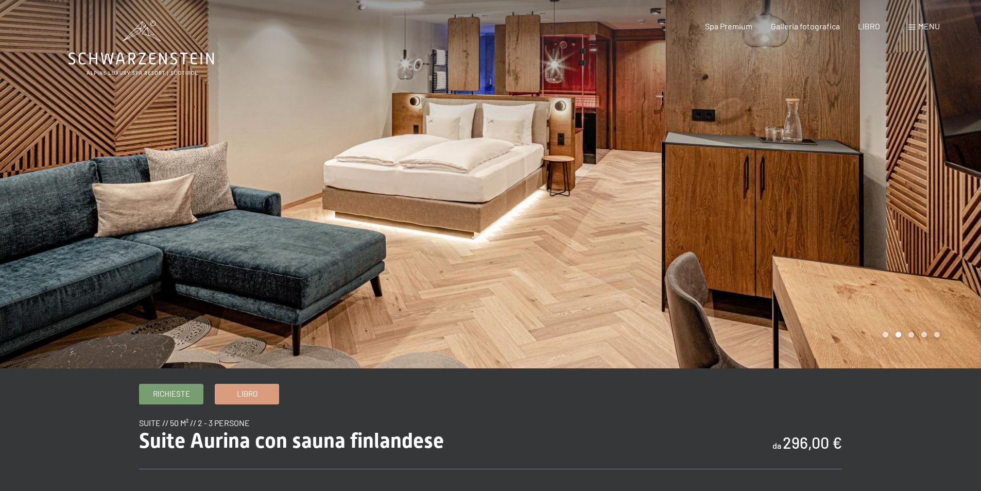
click at [946, 205] on div at bounding box center [736, 184] width 491 height 368
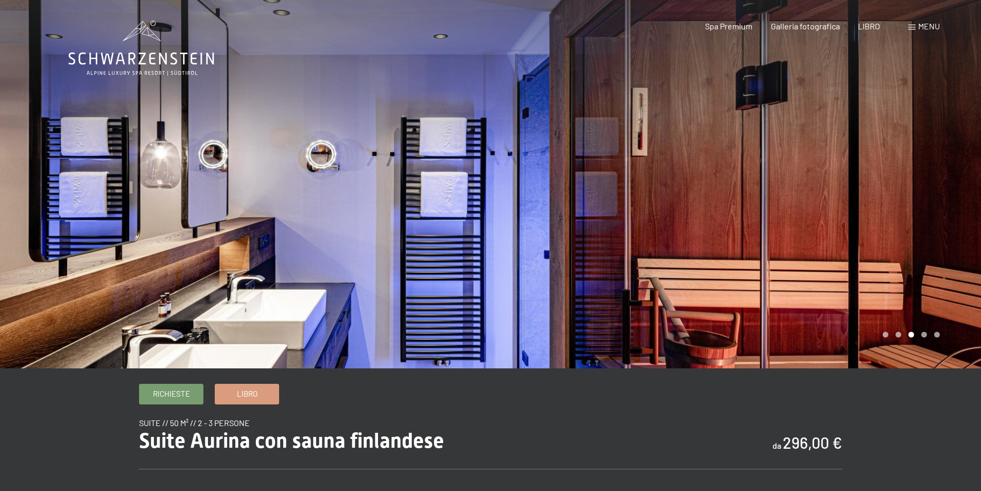
click at [946, 205] on div at bounding box center [736, 184] width 491 height 368
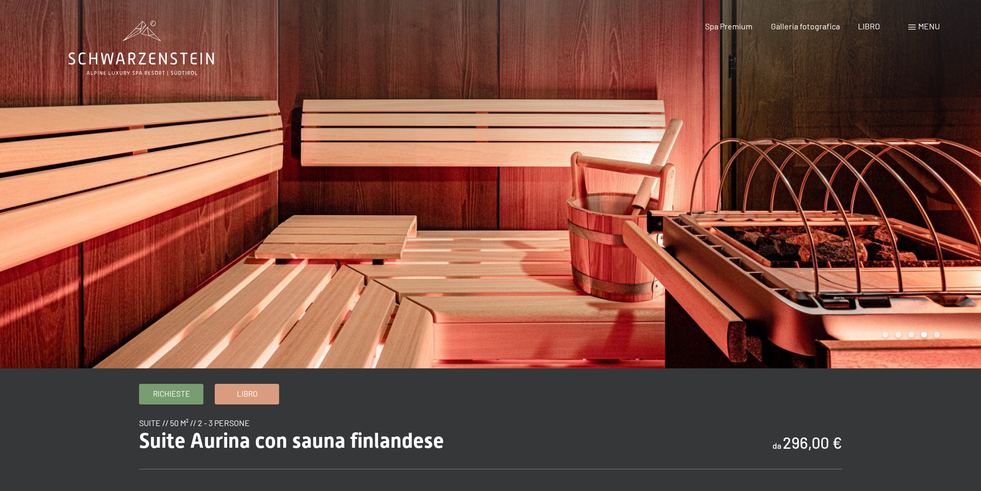
click at [946, 205] on div at bounding box center [736, 184] width 491 height 368
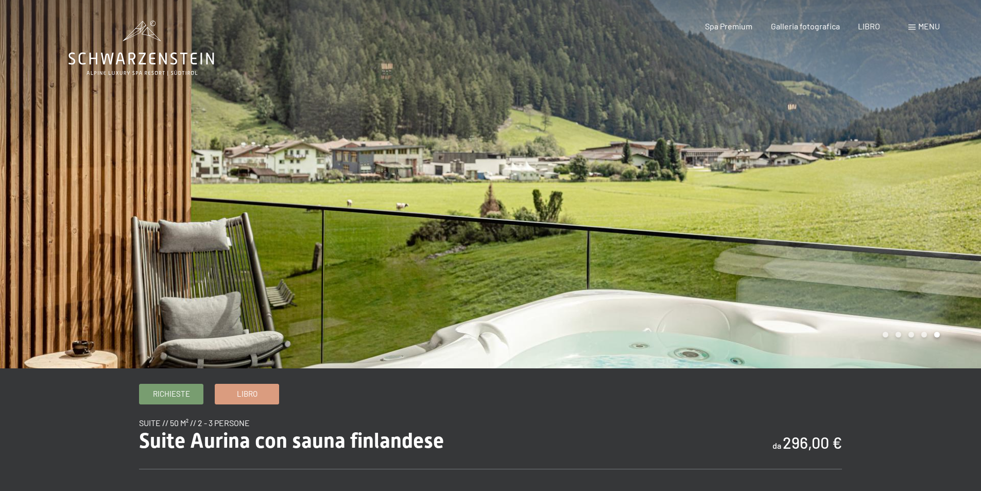
click at [946, 205] on div at bounding box center [736, 184] width 491 height 368
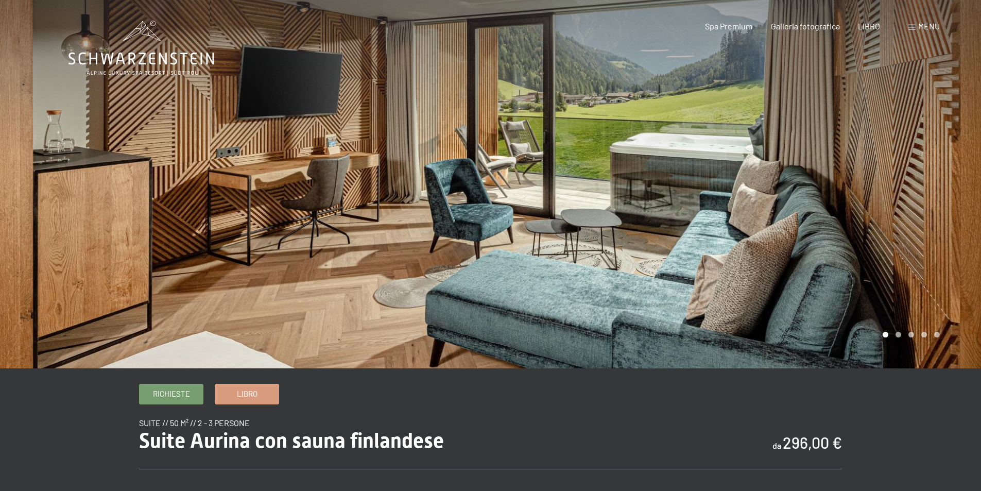
click at [940, 198] on div at bounding box center [736, 184] width 491 height 368
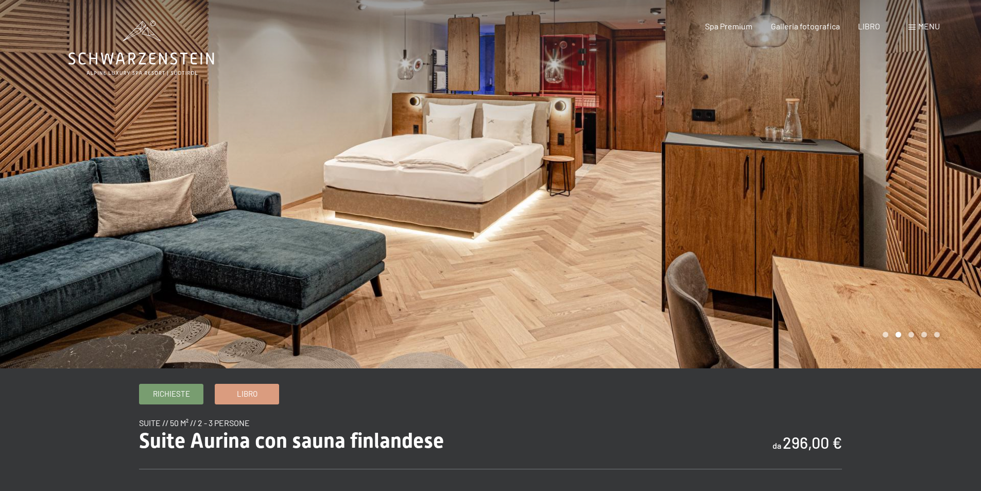
click at [935, 189] on div at bounding box center [736, 184] width 491 height 368
